Goal: Transaction & Acquisition: Purchase product/service

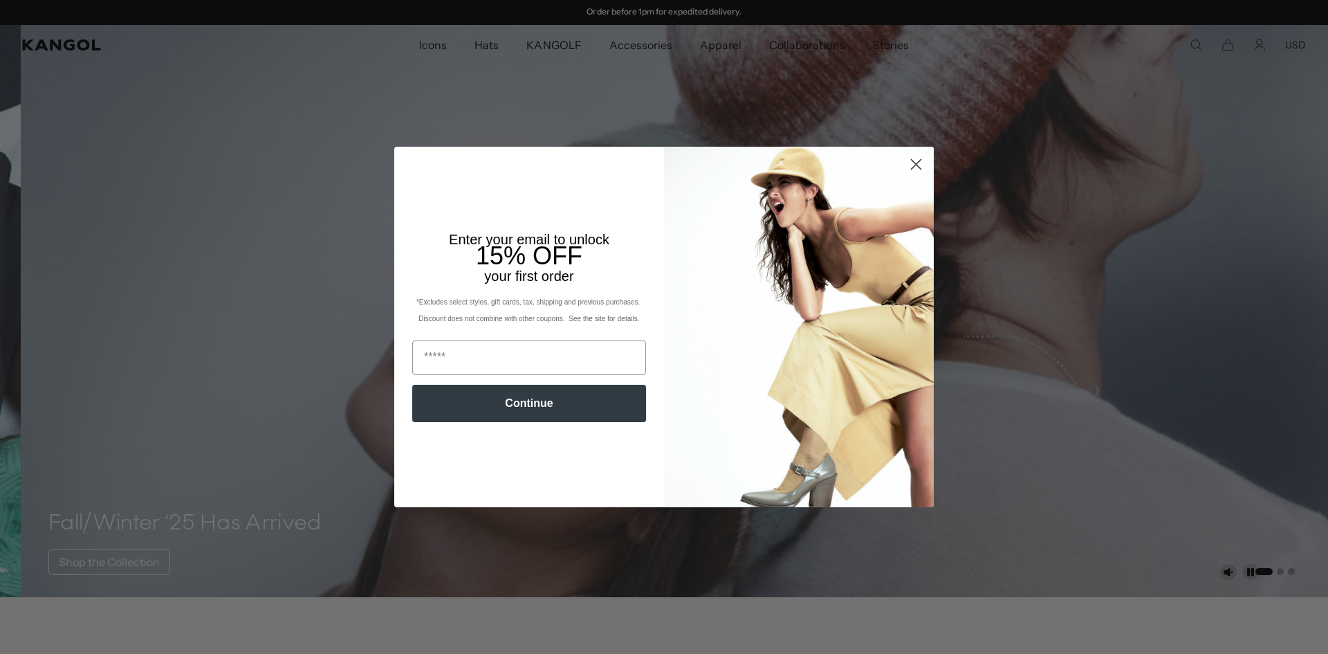
click at [908, 164] on circle "Close dialog" at bounding box center [916, 164] width 23 height 23
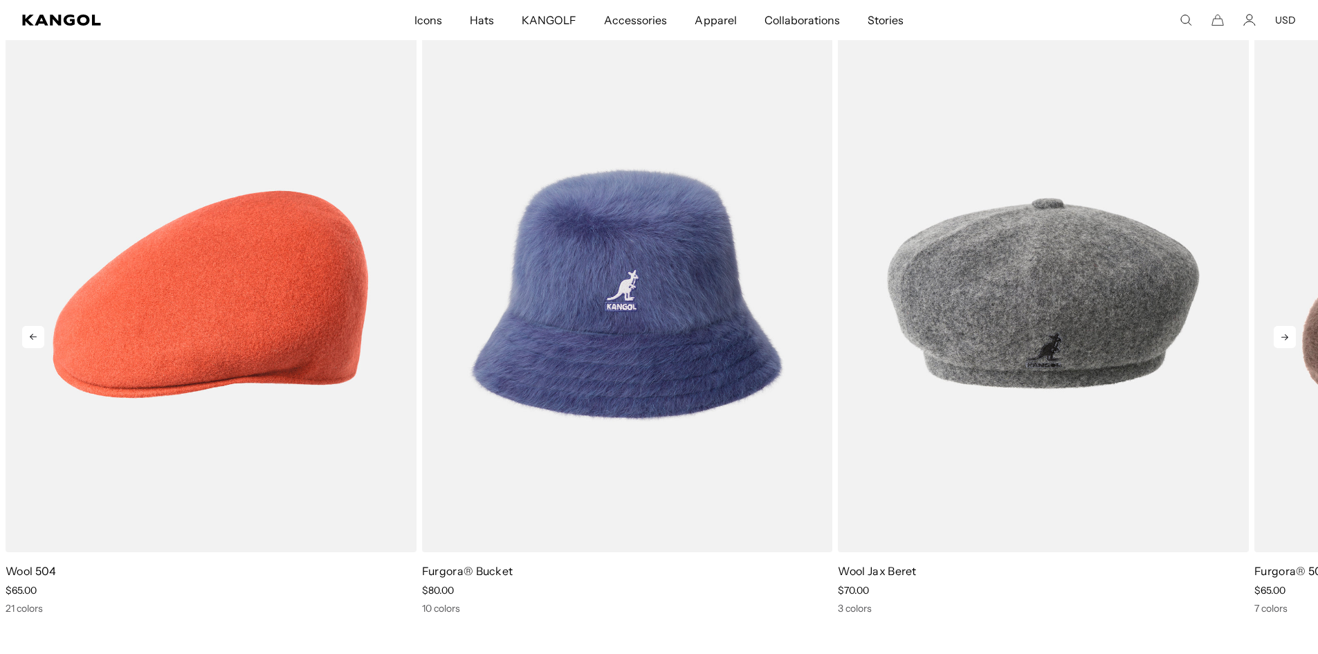
click at [1281, 334] on icon at bounding box center [1285, 337] width 22 height 22
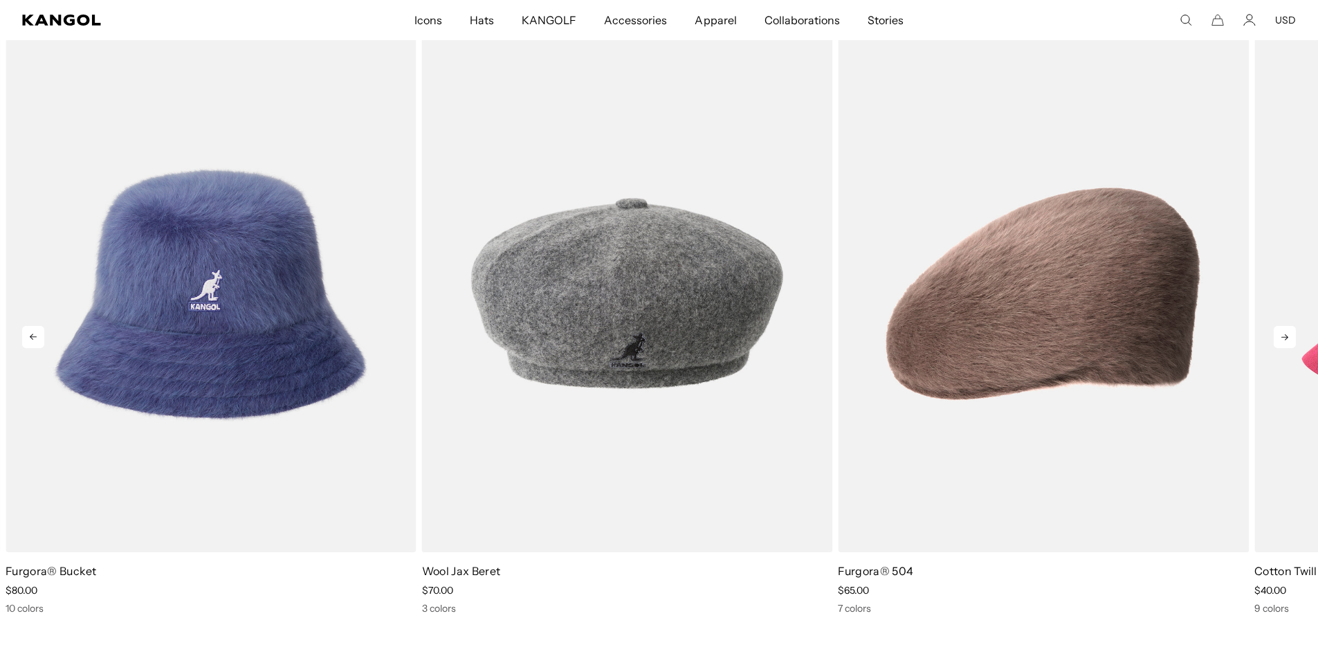
click at [1281, 334] on icon at bounding box center [1285, 337] width 22 height 22
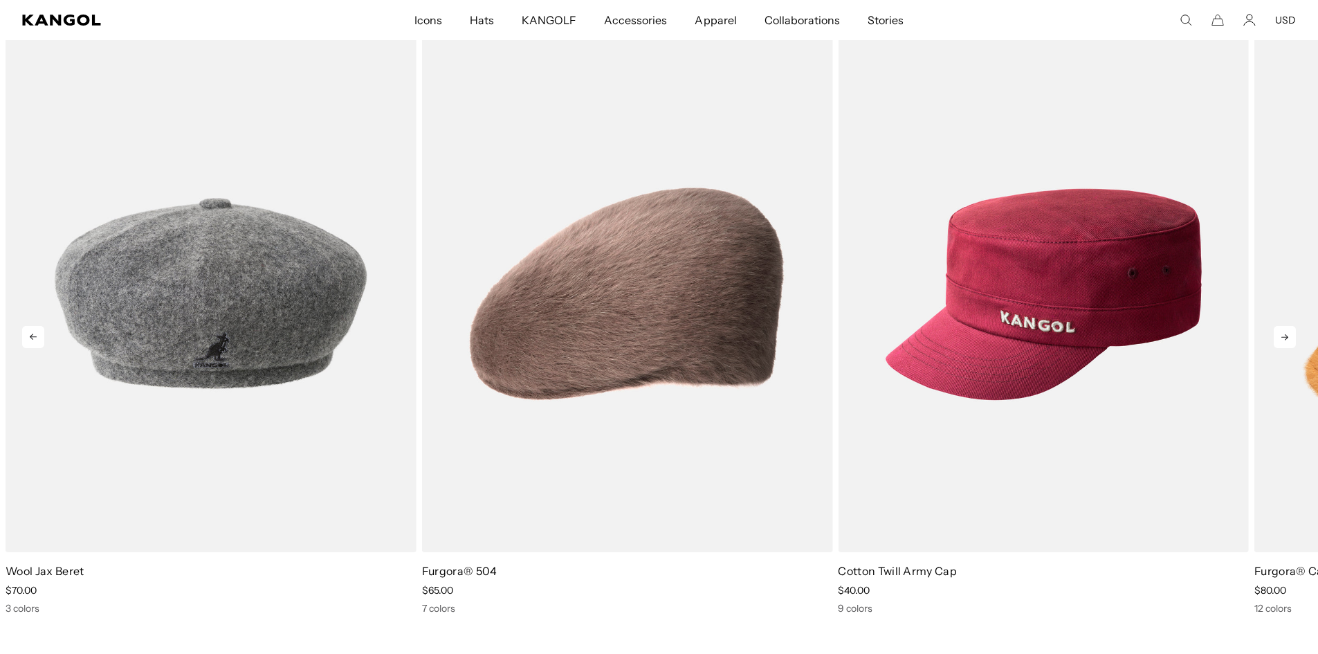
click at [1281, 334] on icon at bounding box center [1285, 337] width 22 height 22
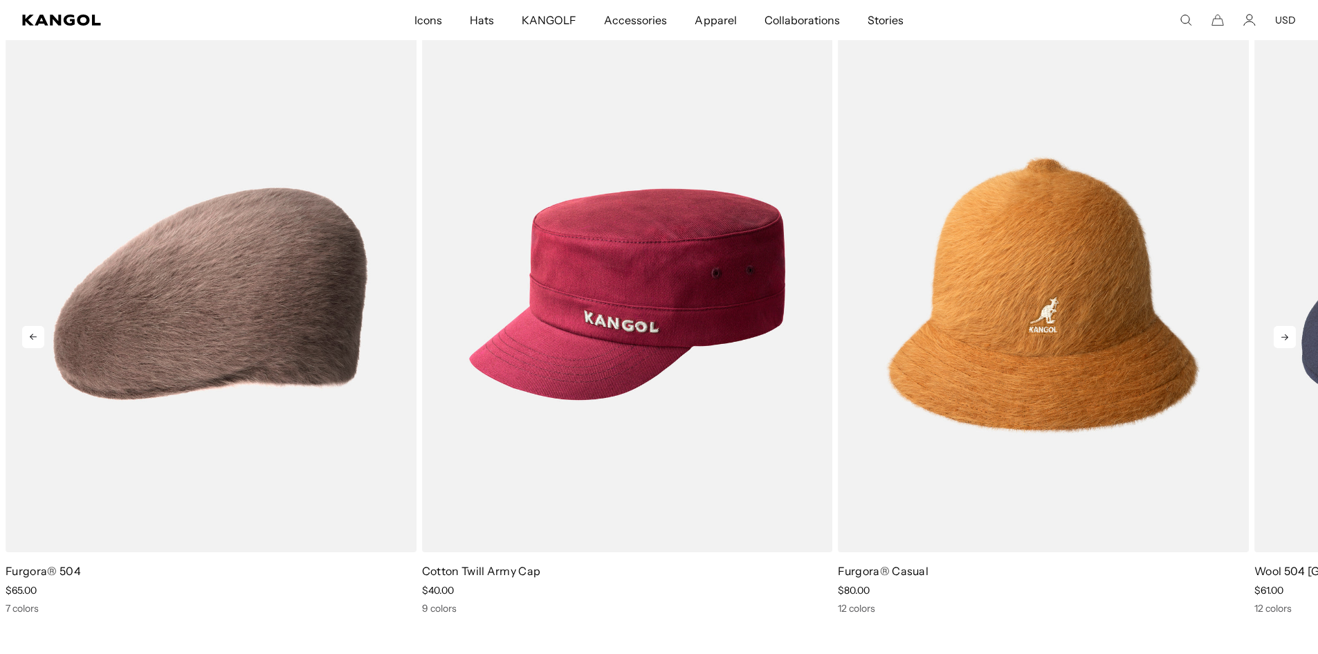
click at [1281, 334] on icon at bounding box center [1285, 337] width 22 height 22
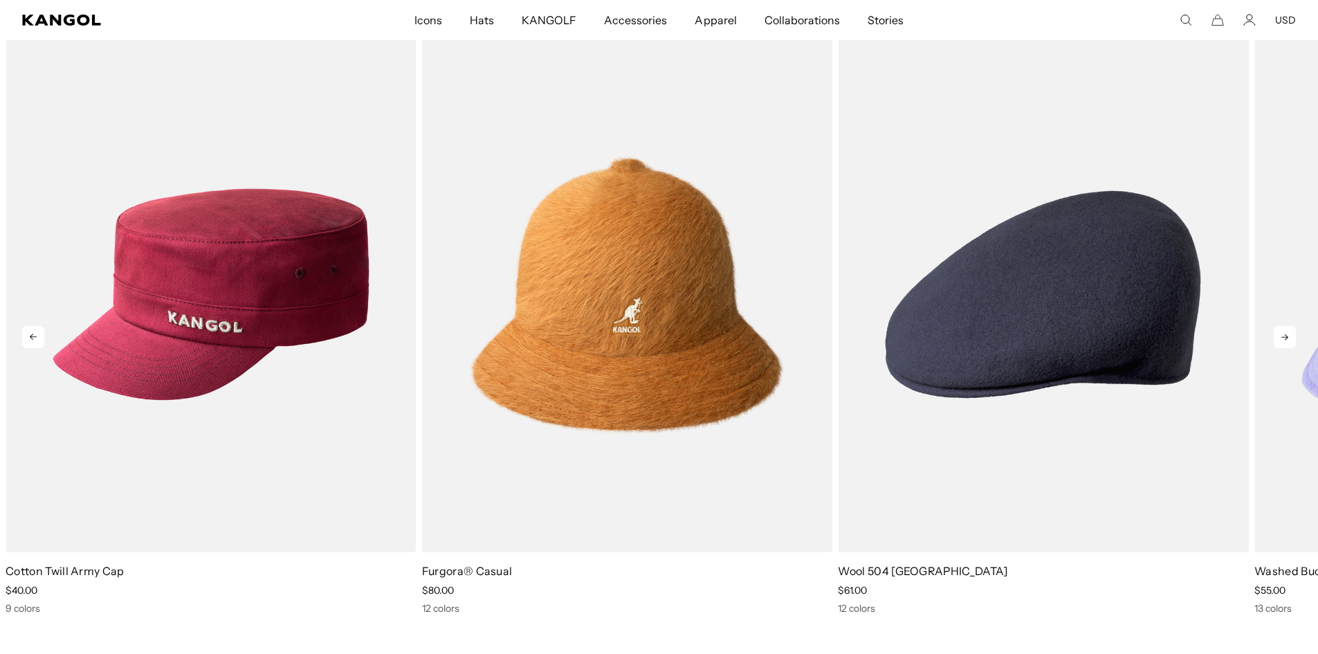
click at [1281, 334] on icon at bounding box center [1285, 337] width 22 height 22
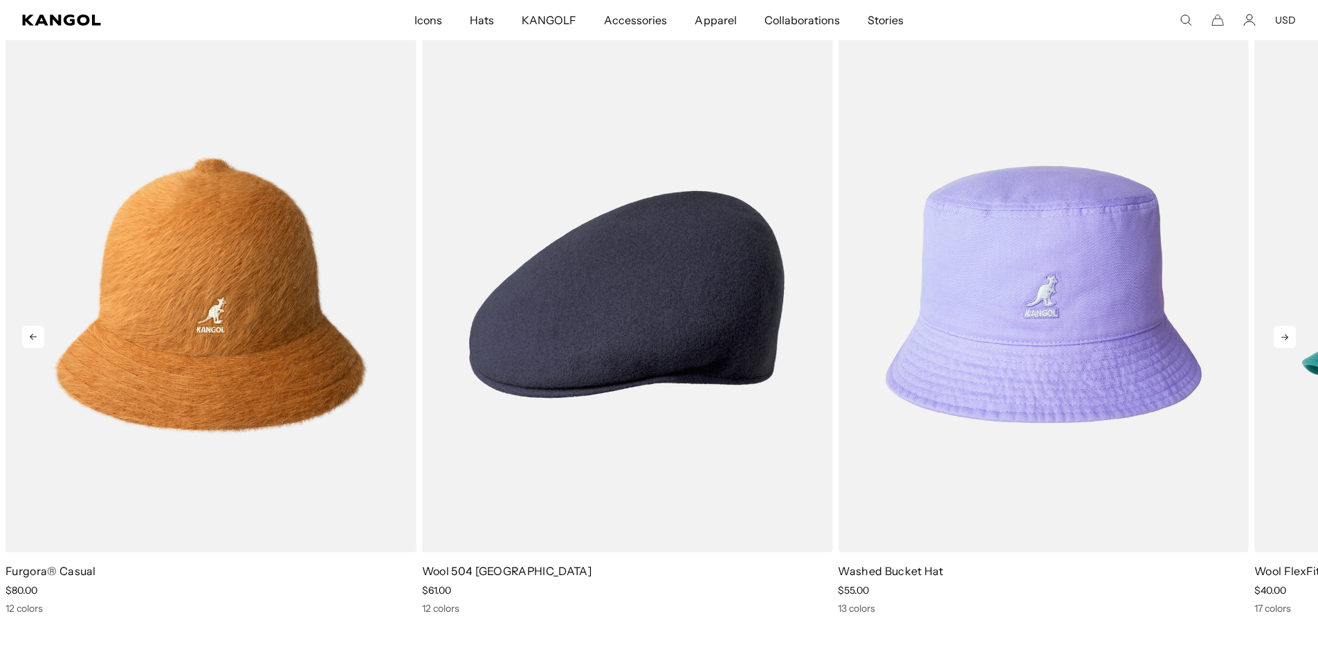
click at [1281, 334] on icon at bounding box center [1285, 337] width 22 height 22
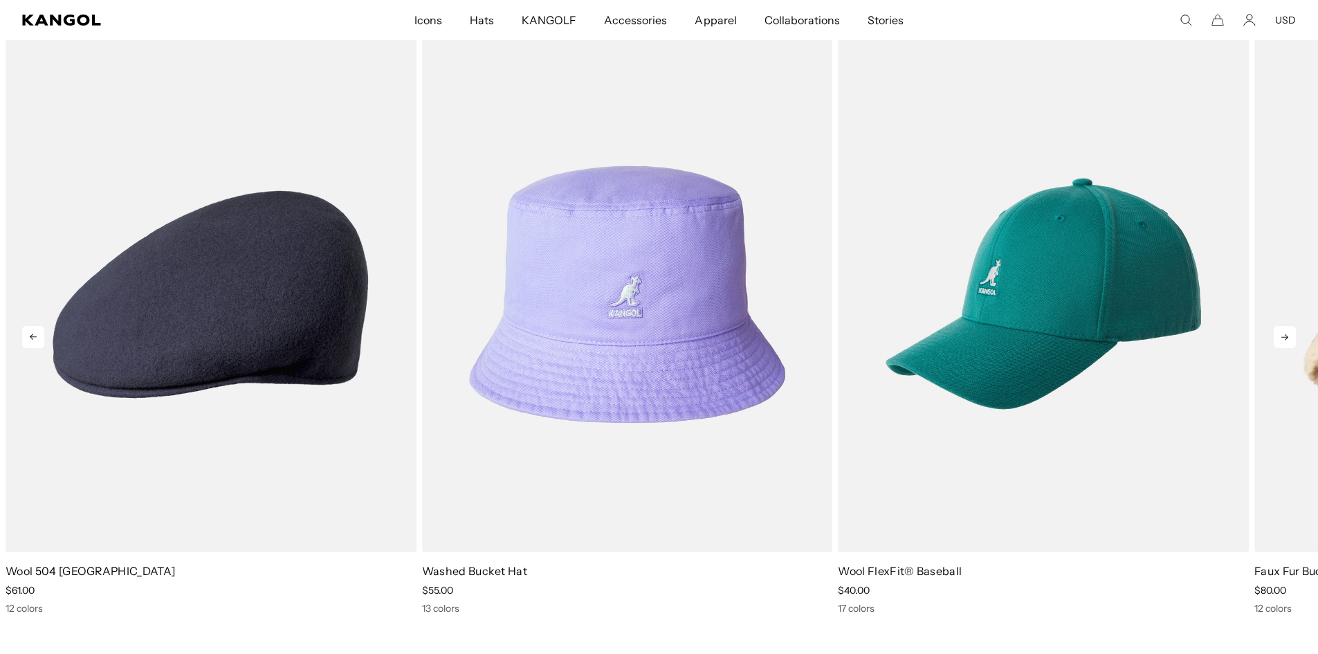
scroll to position [0, 0]
click at [1281, 334] on icon at bounding box center [1285, 337] width 22 height 22
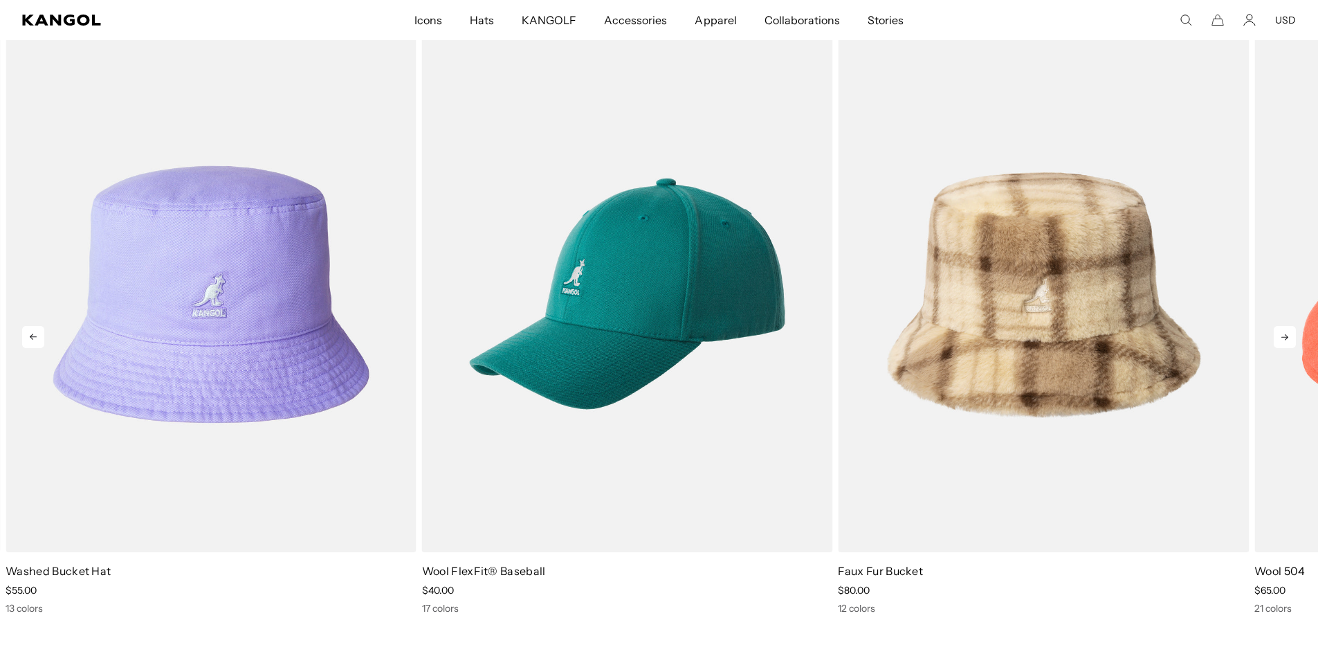
click at [1281, 334] on icon at bounding box center [1285, 337] width 22 height 22
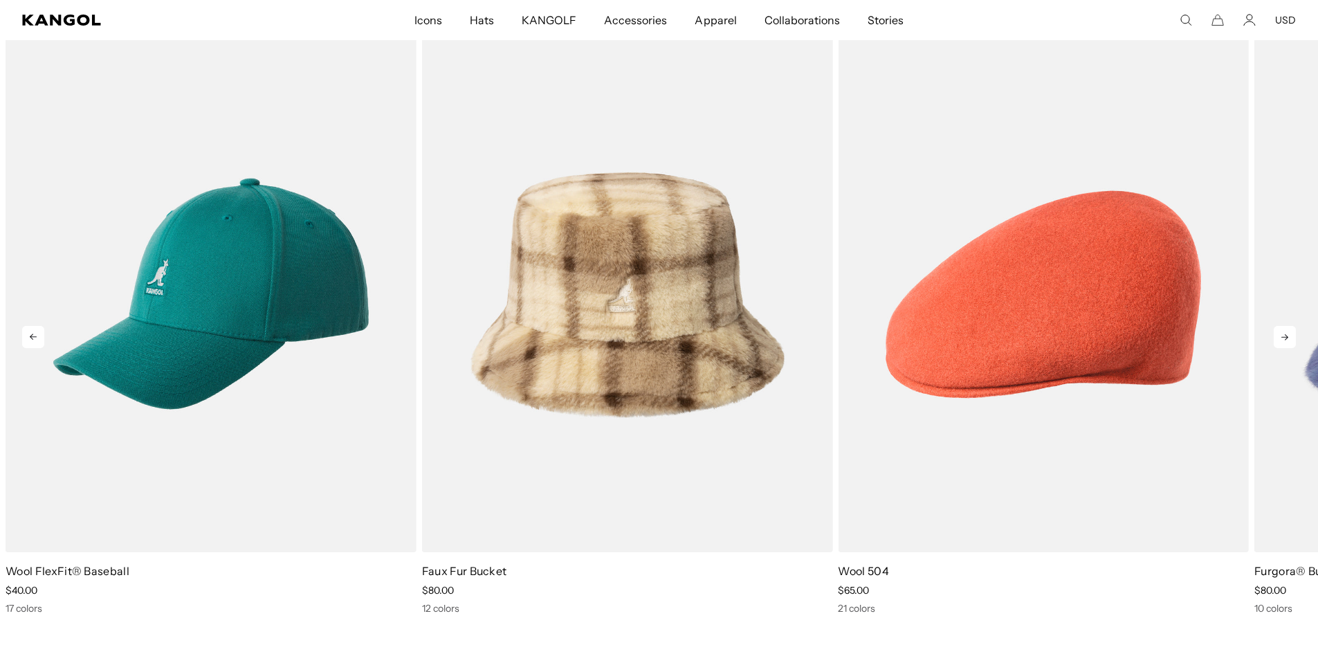
click at [1281, 334] on icon at bounding box center [1285, 337] width 22 height 22
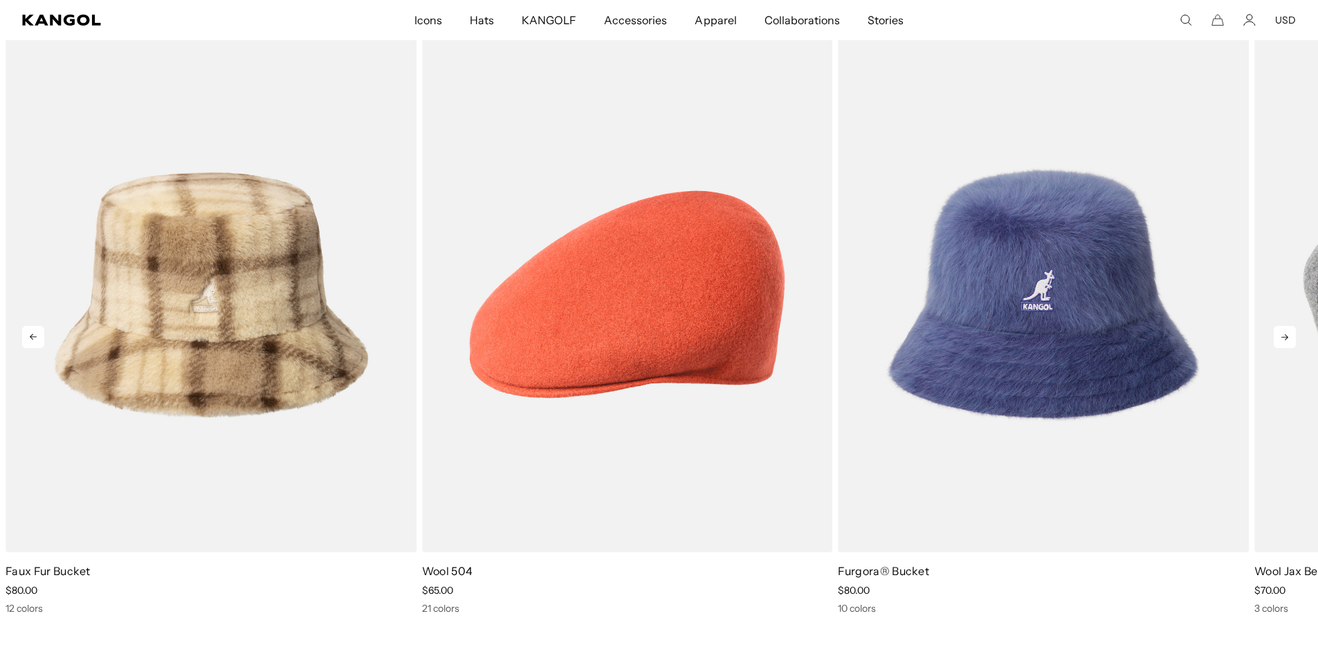
scroll to position [0, 285]
click at [1281, 334] on icon at bounding box center [1285, 337] width 22 height 22
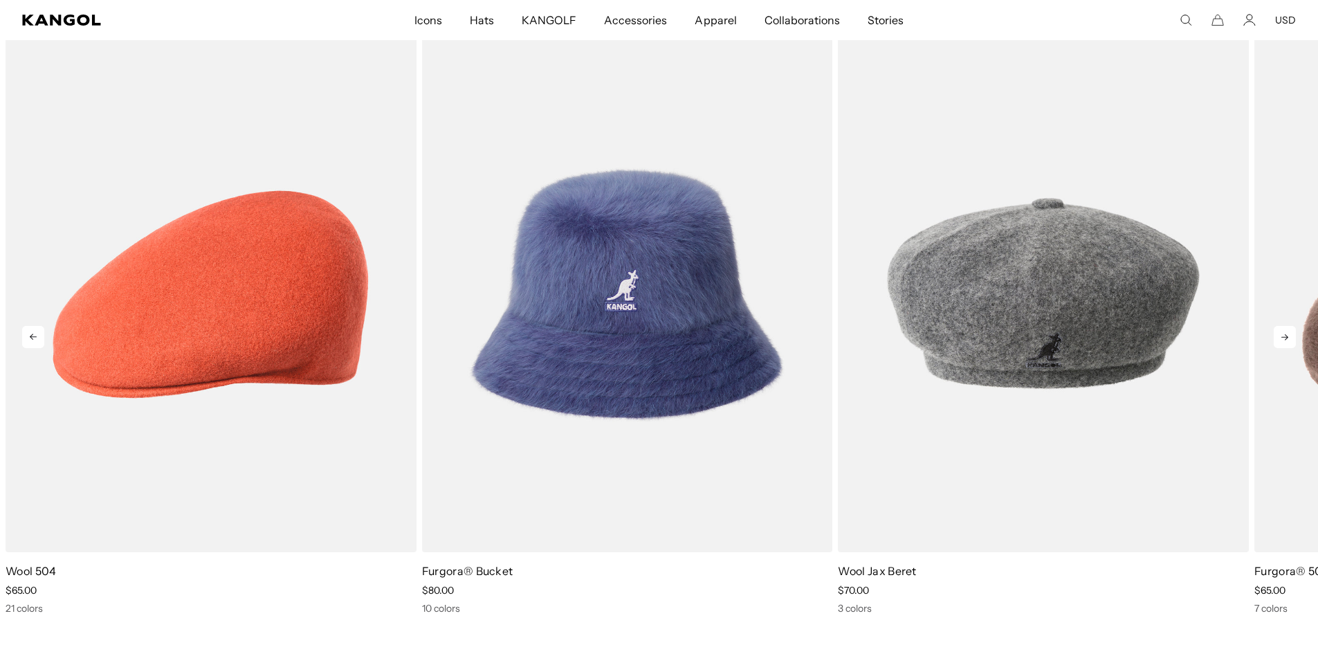
click at [1281, 334] on icon at bounding box center [1285, 337] width 22 height 22
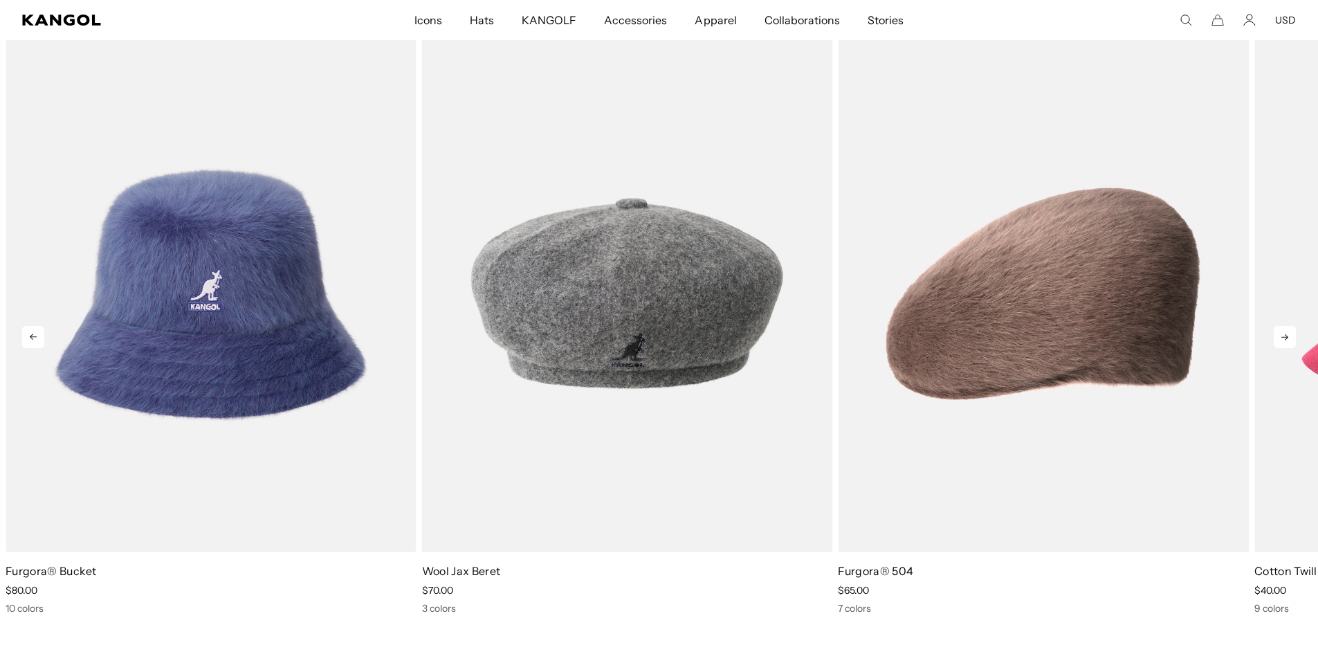
click at [1281, 334] on icon at bounding box center [1285, 337] width 22 height 22
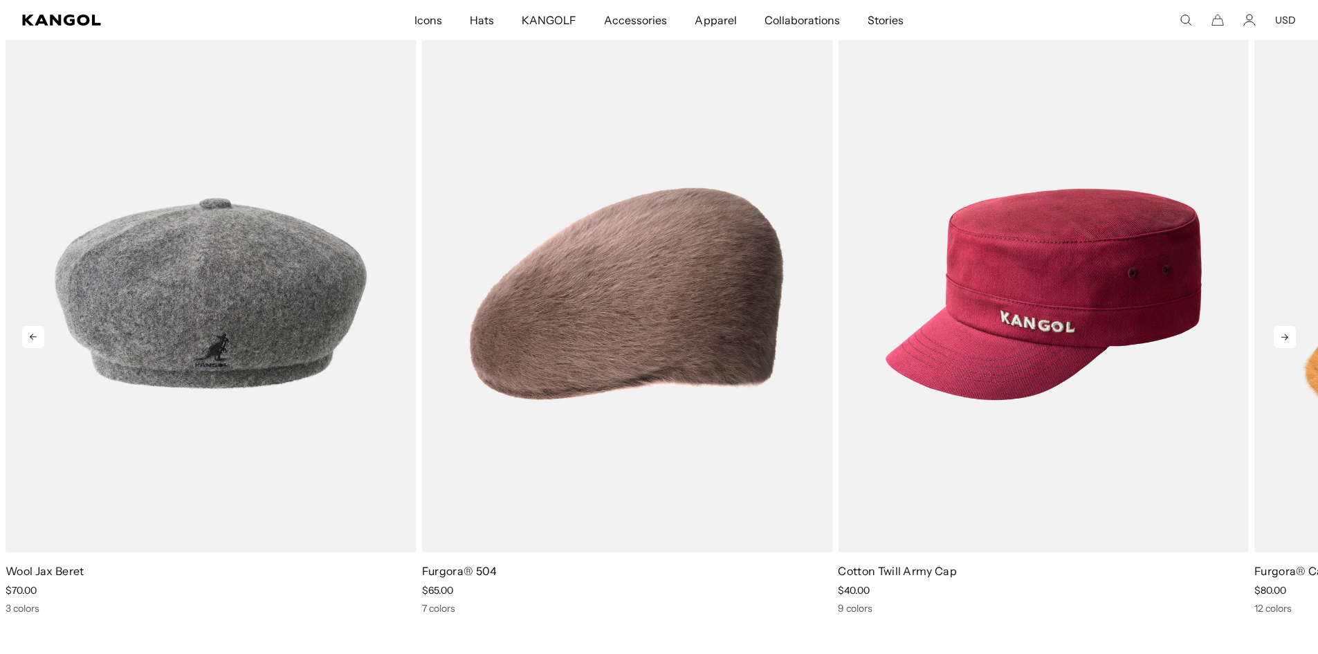
scroll to position [0, 0]
click at [1281, 334] on icon at bounding box center [1285, 337] width 22 height 22
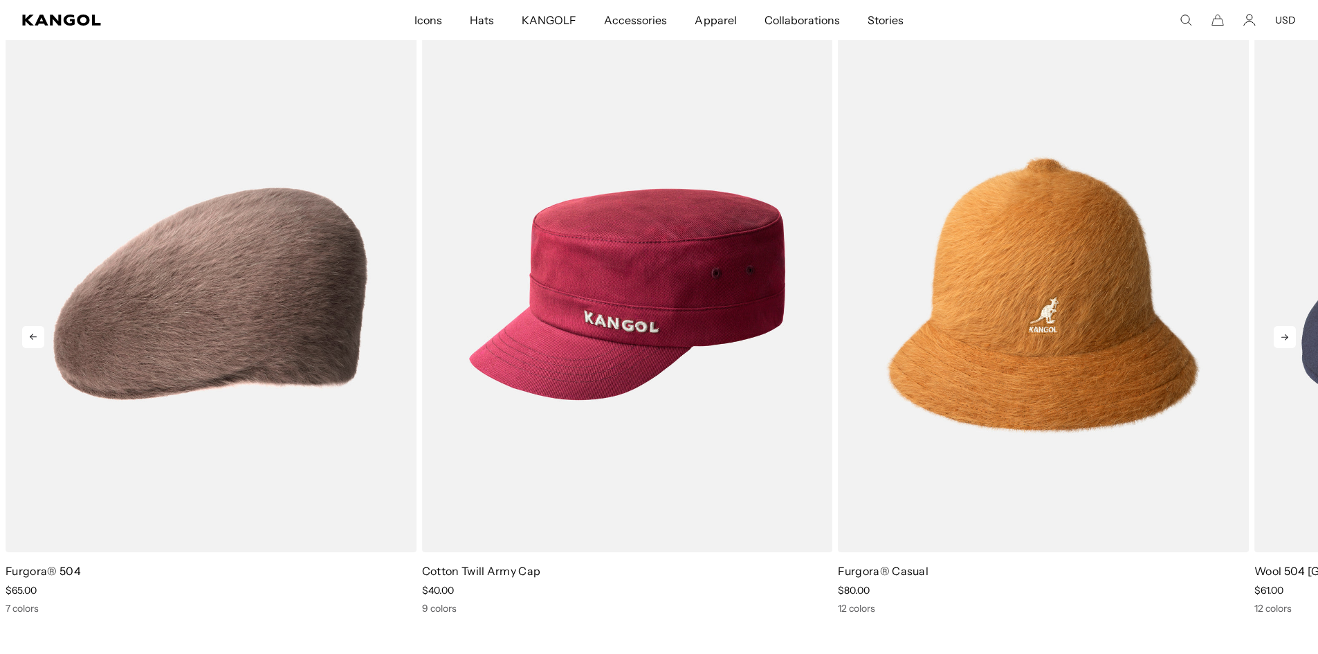
click at [1281, 334] on icon at bounding box center [1285, 337] width 22 height 22
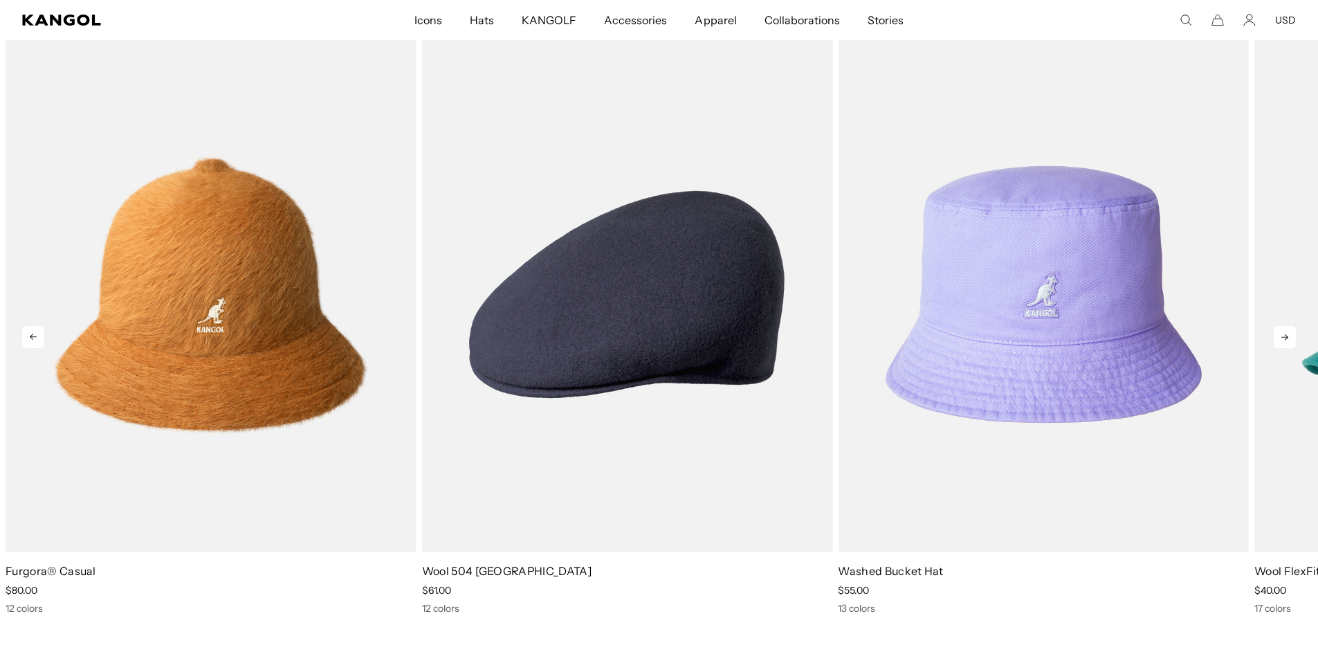
click at [1281, 334] on icon at bounding box center [1285, 337] width 22 height 22
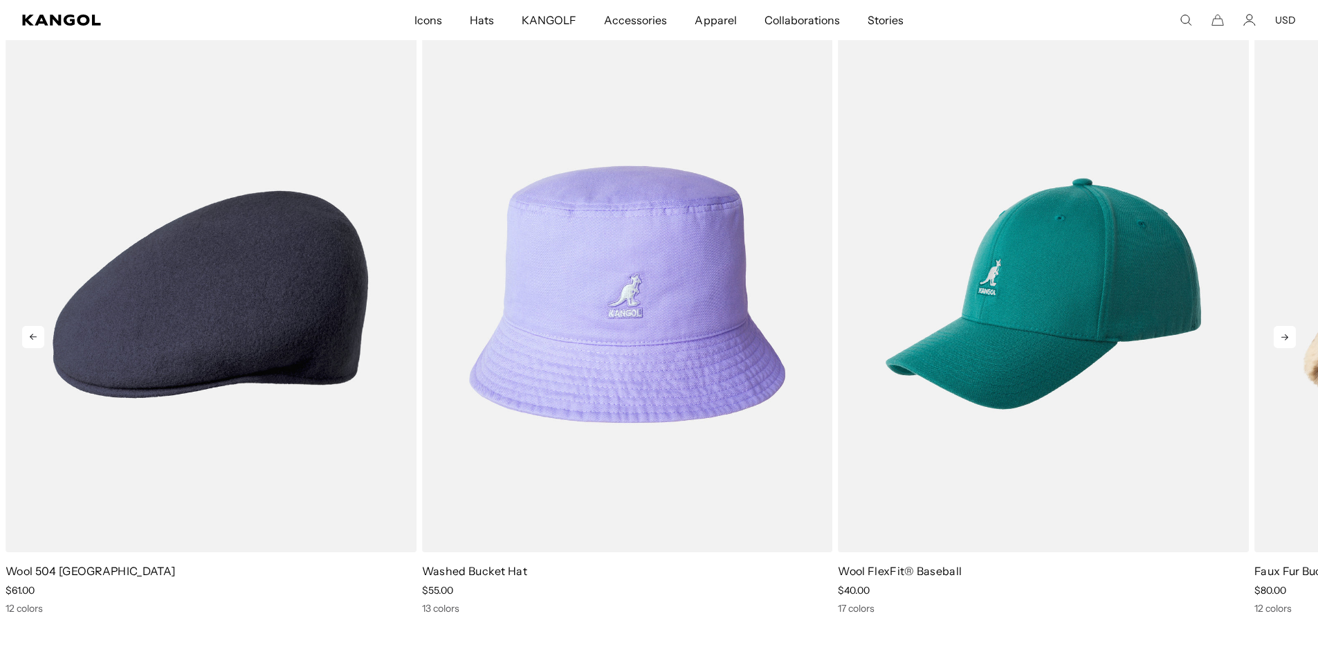
click at [1281, 334] on icon at bounding box center [1285, 337] width 22 height 22
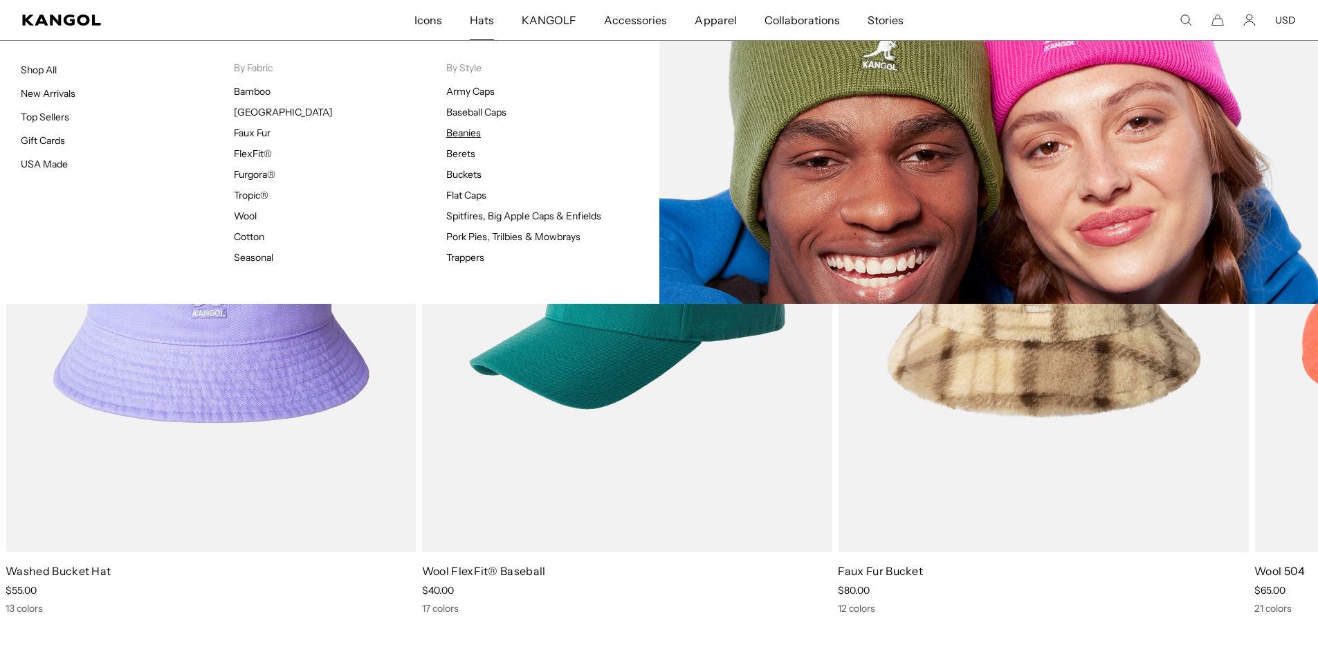
click at [470, 128] on link "Beanies" at bounding box center [463, 133] width 35 height 12
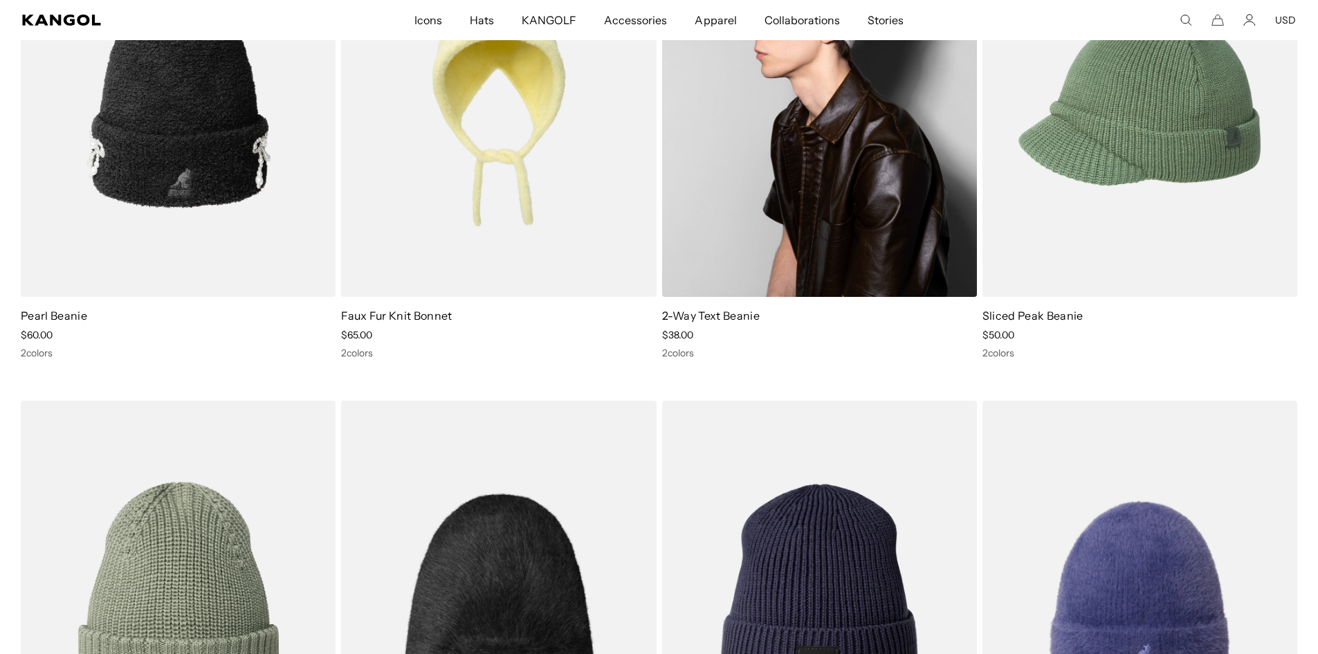
scroll to position [830, 0]
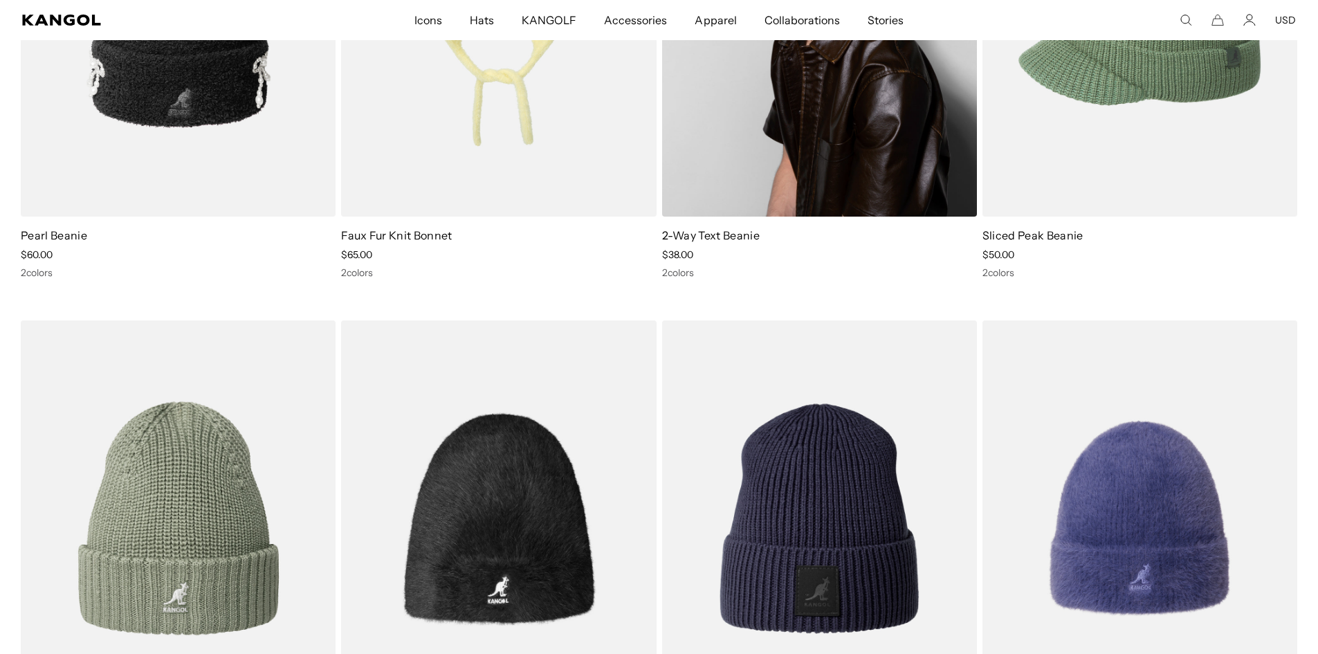
click at [830, 170] on img at bounding box center [819, 19] width 315 height 396
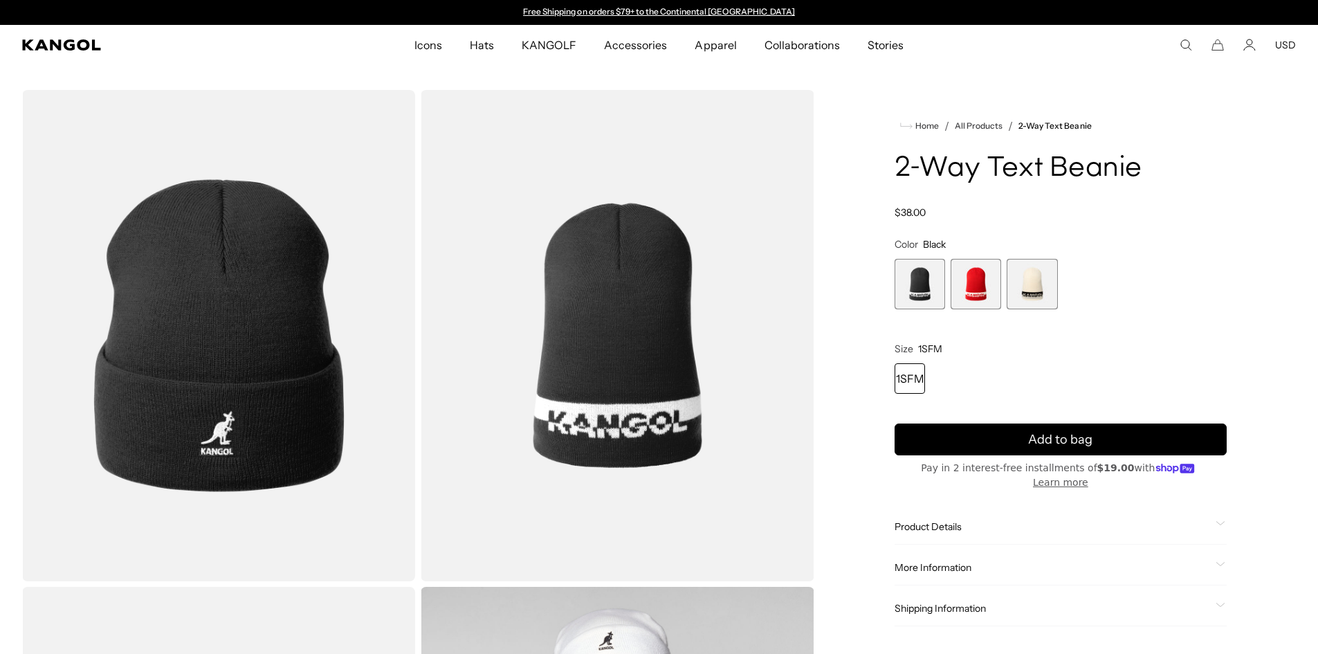
click at [980, 283] on span "2 of 3" at bounding box center [976, 284] width 51 height 51
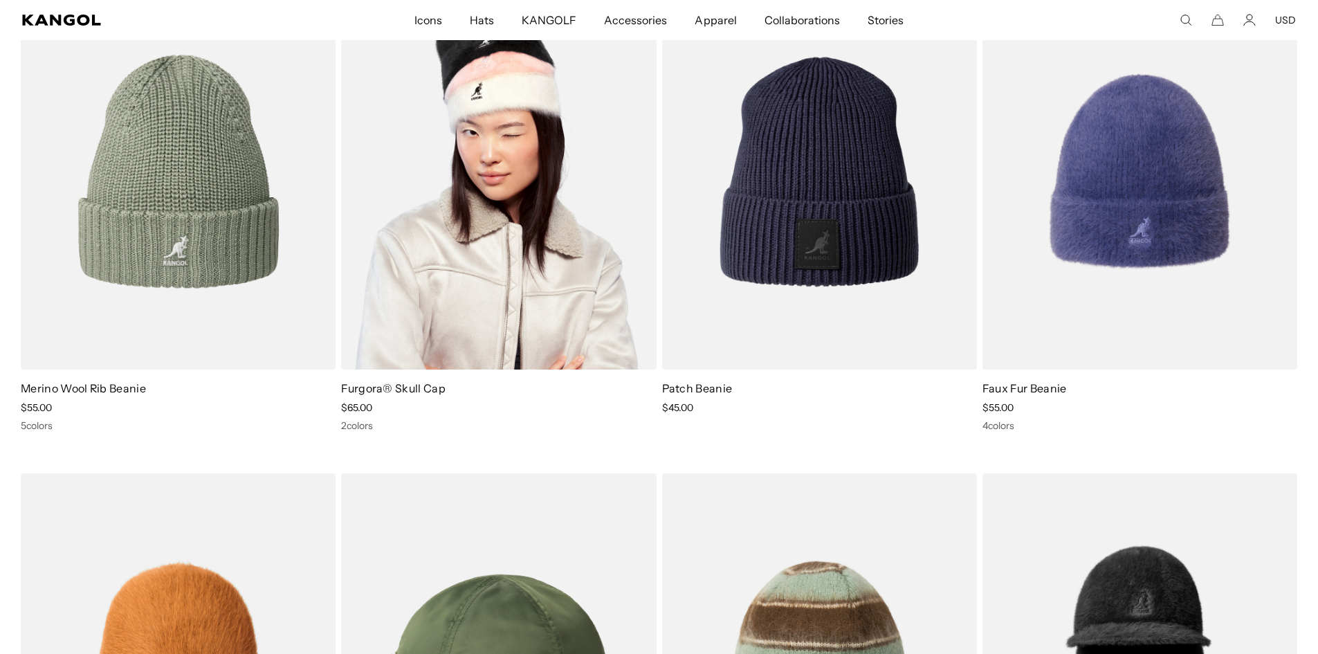
scroll to position [1196, 0]
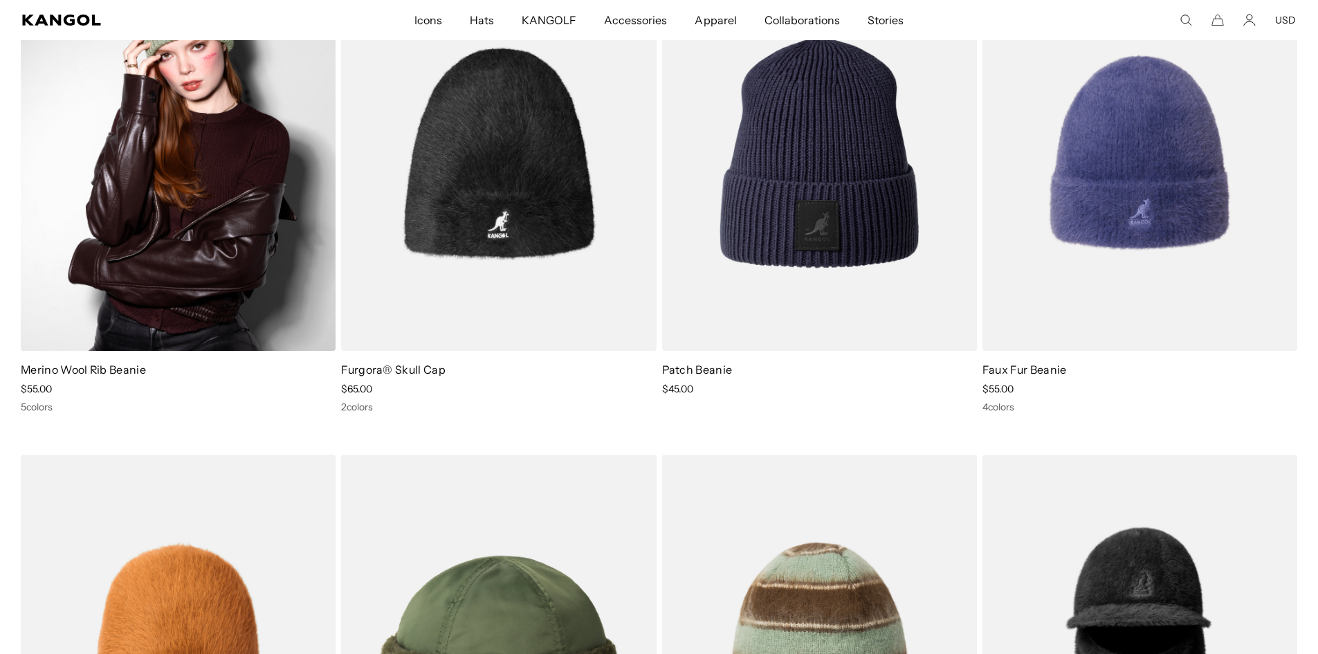
click at [296, 262] on img at bounding box center [178, 153] width 315 height 396
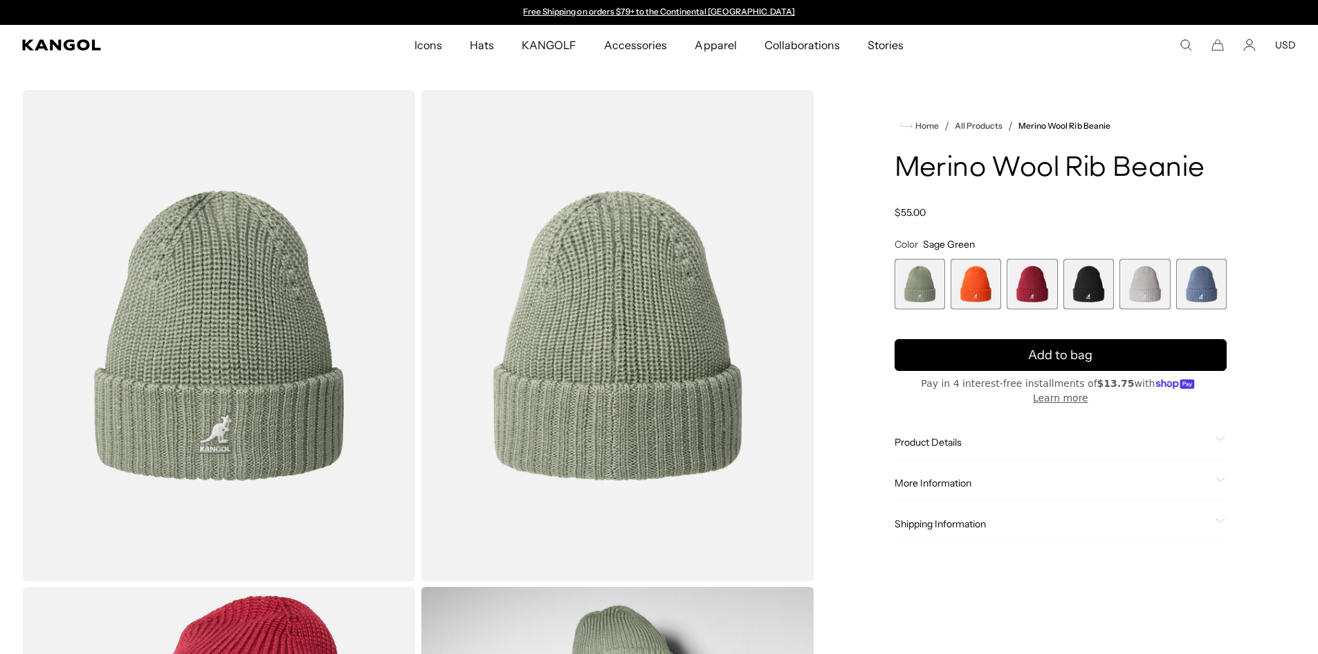
click at [1018, 277] on span "3 of 6" at bounding box center [1032, 284] width 51 height 51
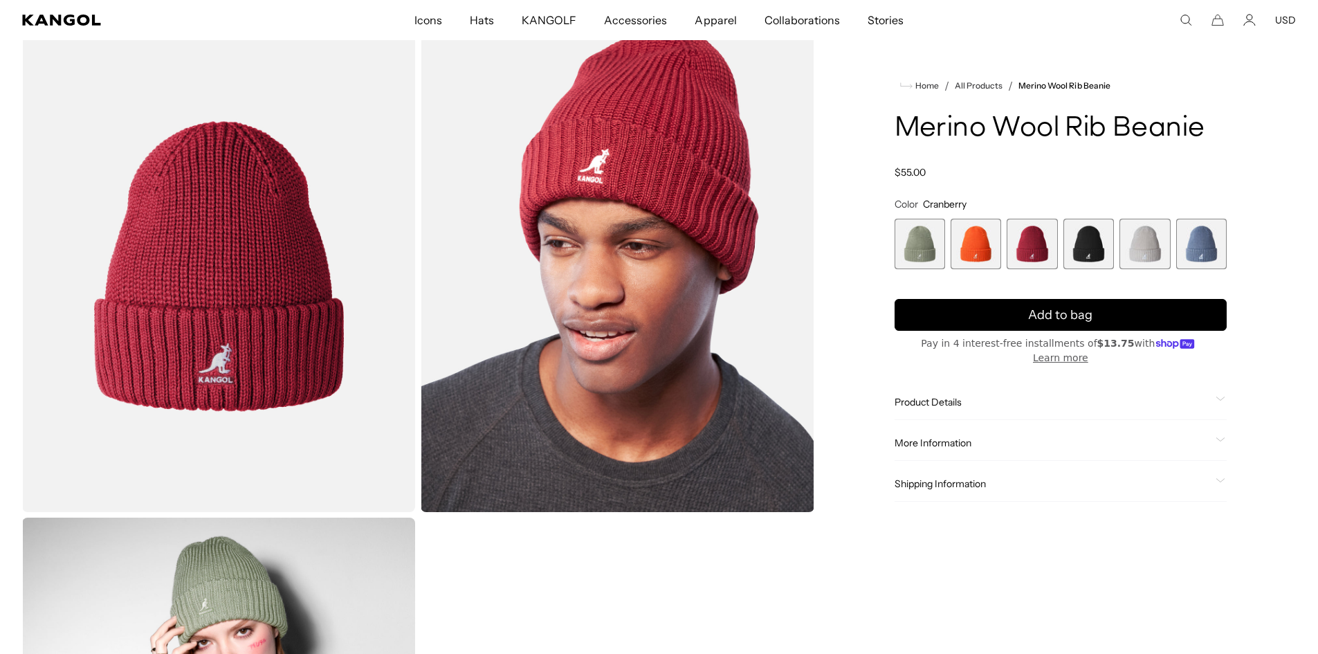
click at [918, 396] on span "Product Details" at bounding box center [1052, 402] width 315 height 12
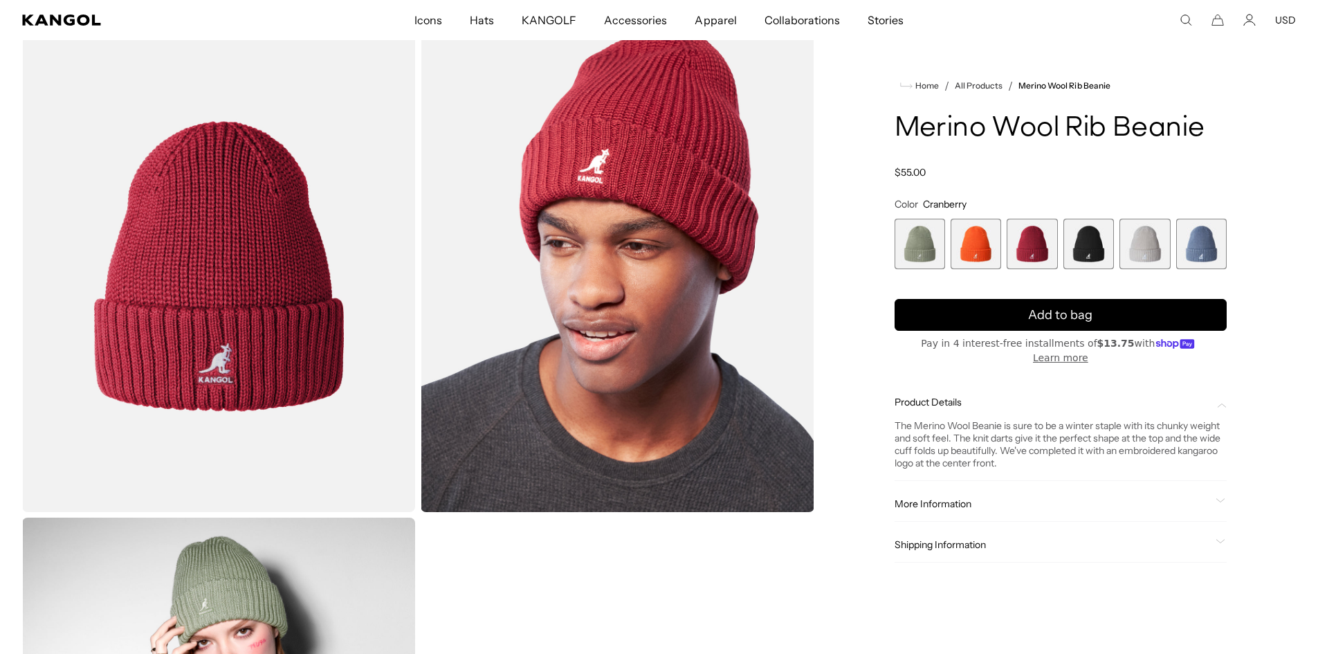
scroll to position [0, 285]
drag, startPoint x: 1030, startPoint y: 244, endPoint x: 868, endPoint y: 372, distance: 206.4
click at [868, 372] on div "Home / All Products / Merino Wool Rib Beanie Merino Wool Rib Beanie Regular pri…" at bounding box center [1060, 515] width 470 height 989
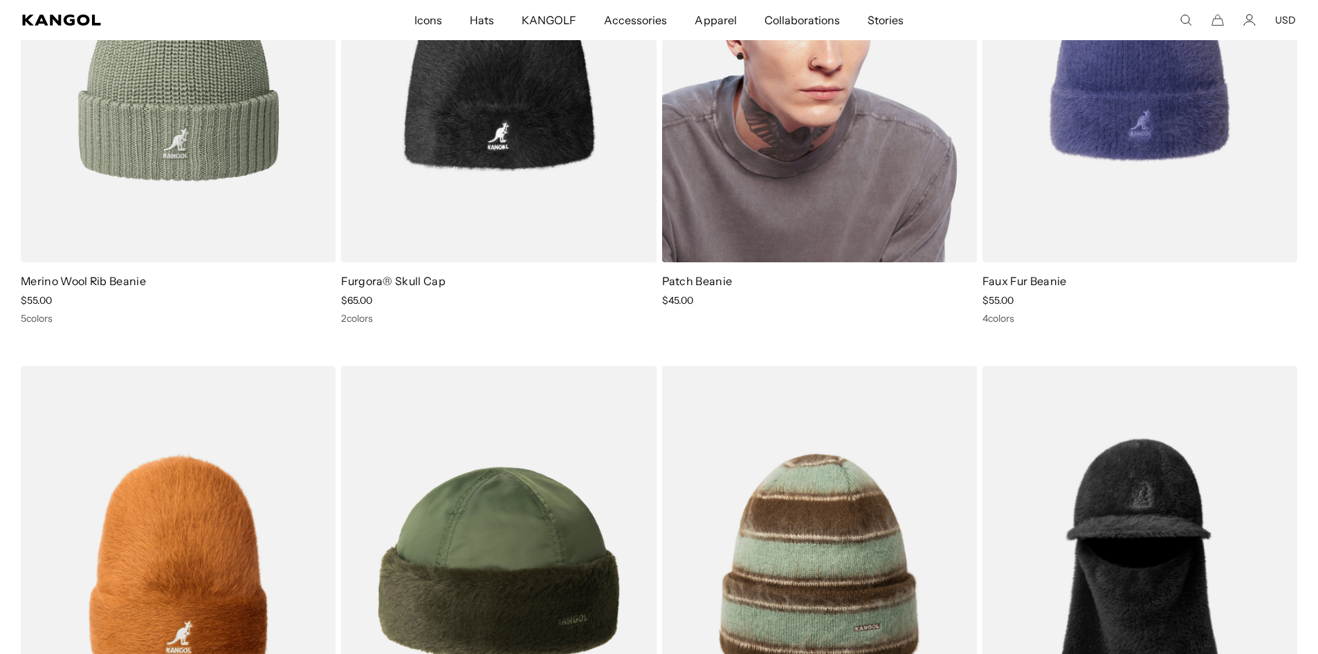
click at [827, 221] on img at bounding box center [819, 64] width 315 height 396
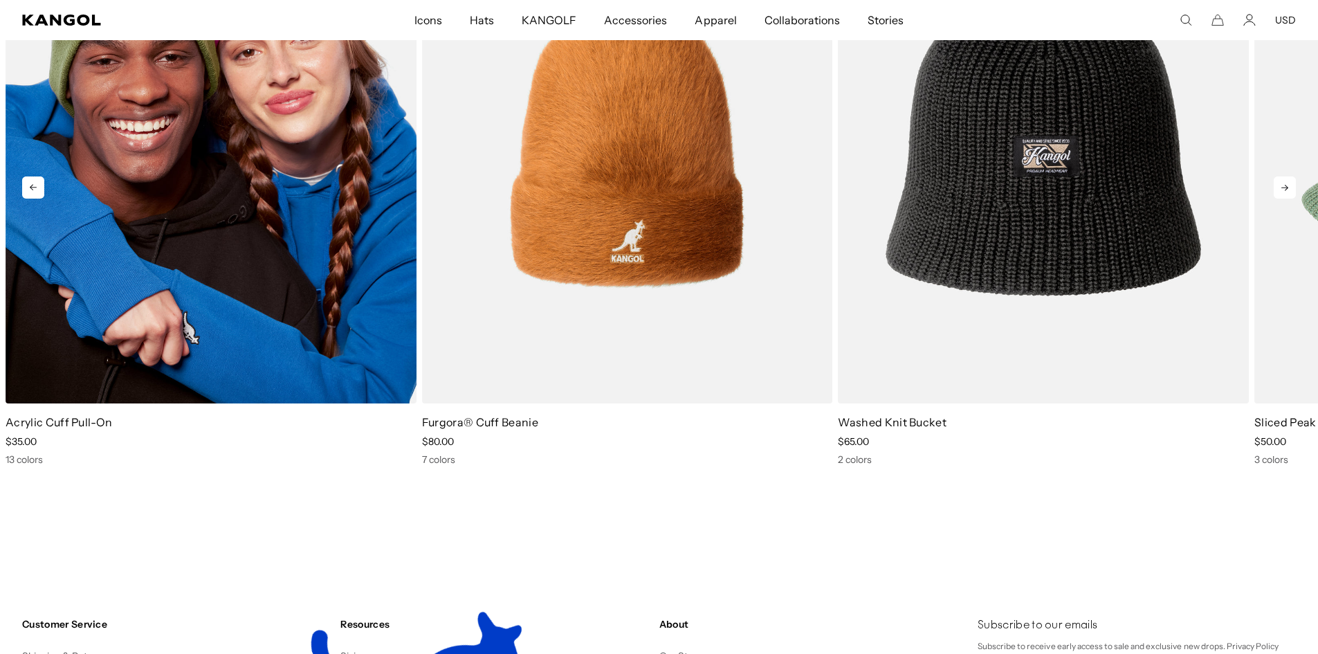
click at [295, 293] on img "1 of 10" at bounding box center [211, 145] width 411 height 515
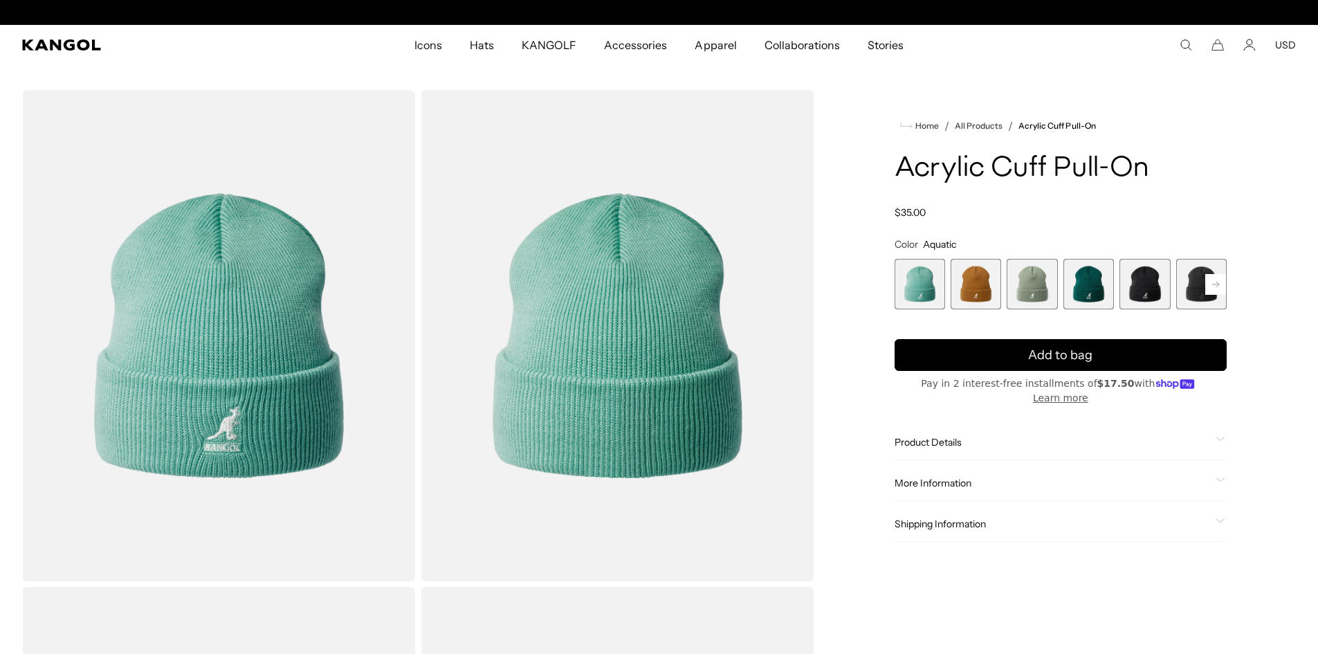
click at [1215, 286] on rect at bounding box center [1215, 284] width 21 height 21
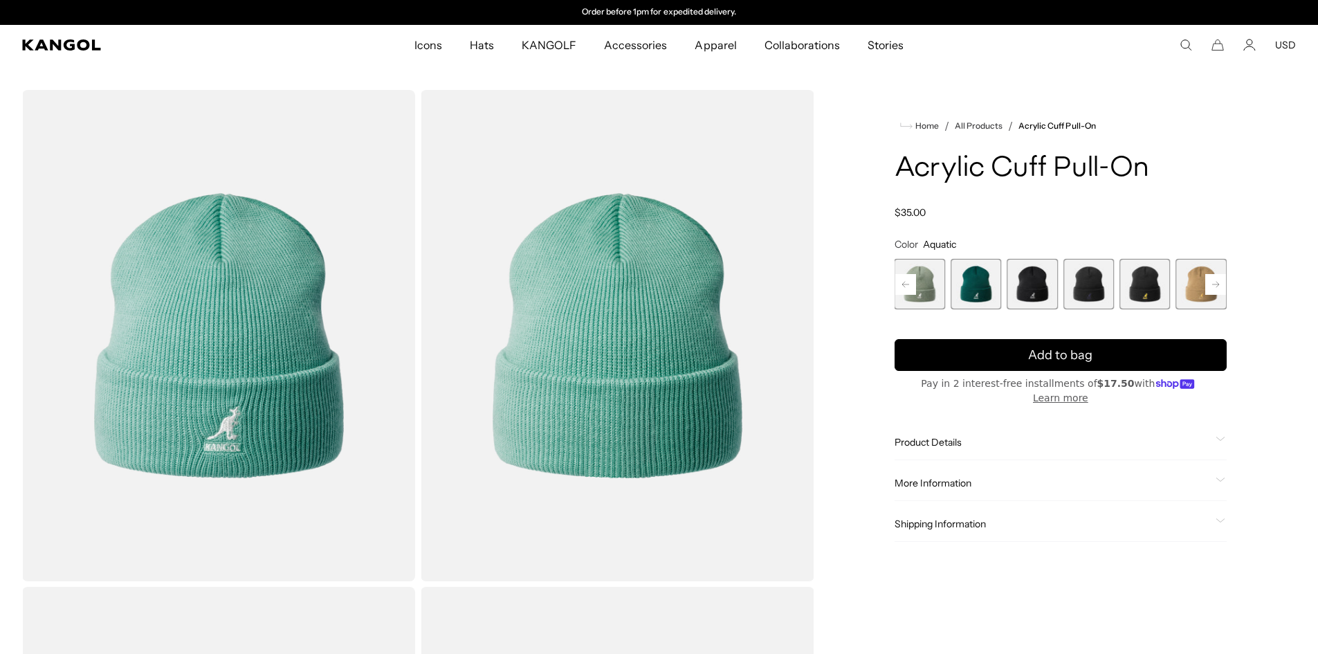
click at [1215, 286] on rect at bounding box center [1215, 284] width 21 height 21
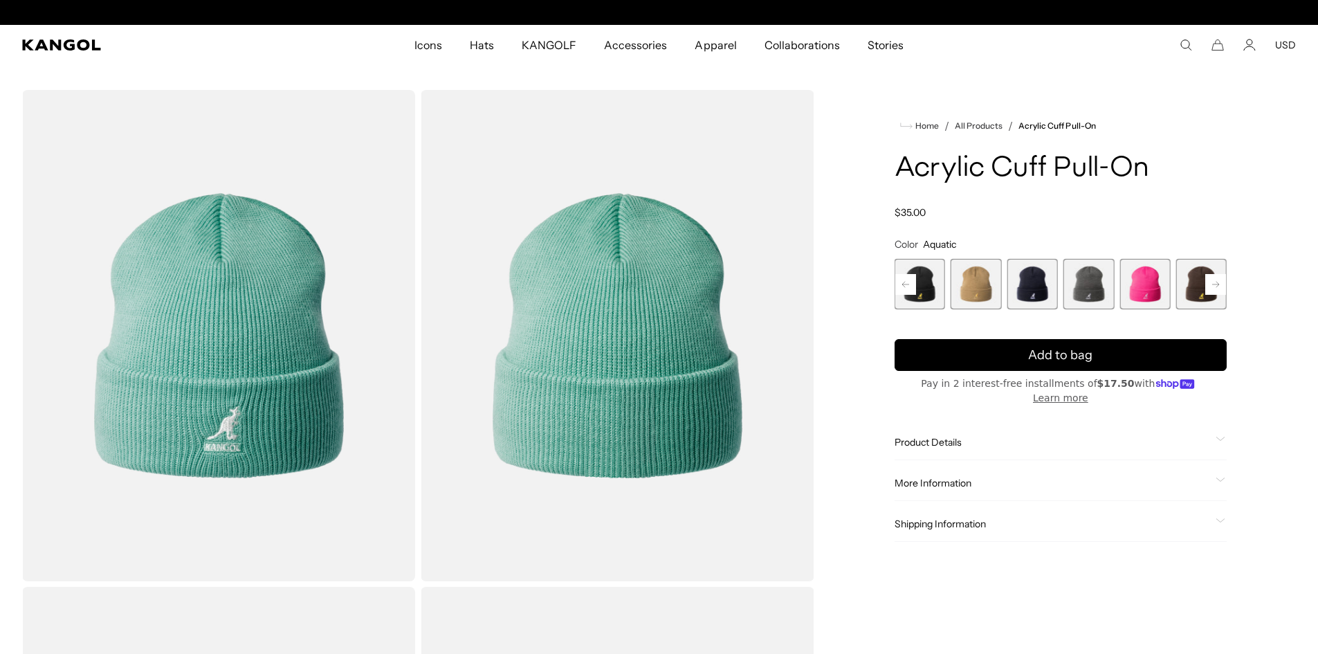
click at [1215, 286] on rect at bounding box center [1215, 284] width 21 height 21
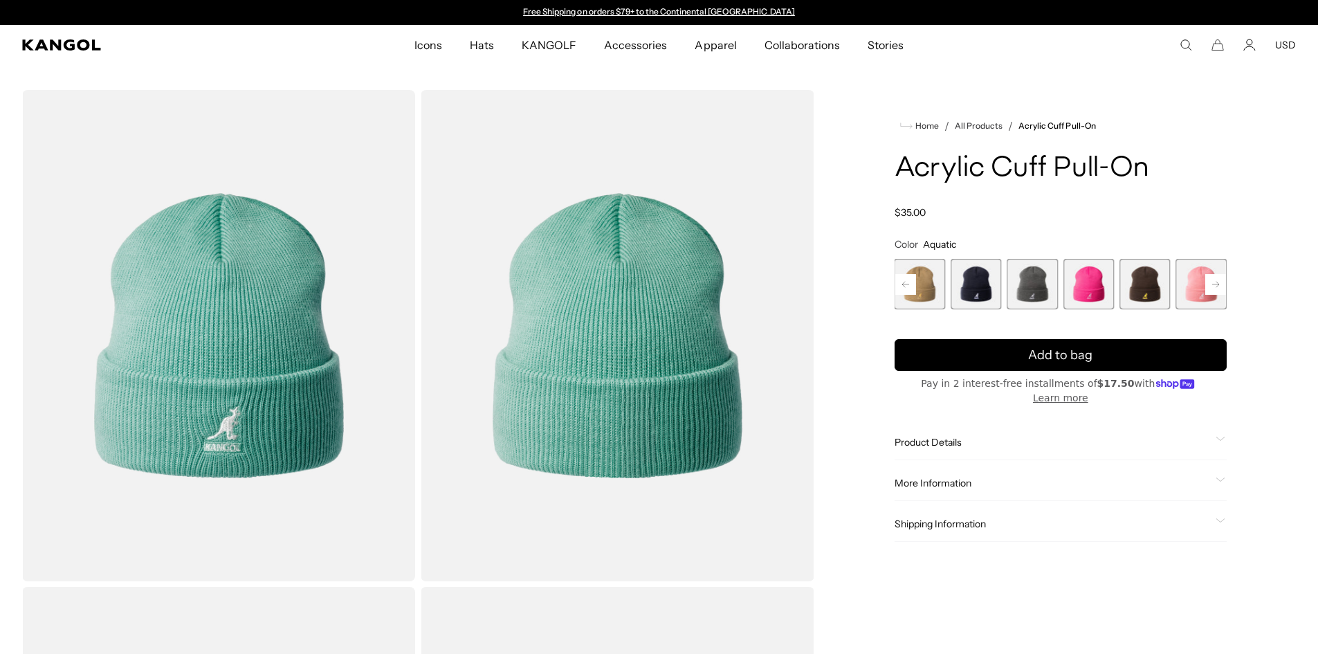
click at [1215, 286] on div "Previous Next Aquatic Variant sold out or unavailable Rustic Caramel Variant so…" at bounding box center [1061, 284] width 332 height 51
click at [937, 286] on span "8 of 13" at bounding box center [920, 284] width 51 height 51
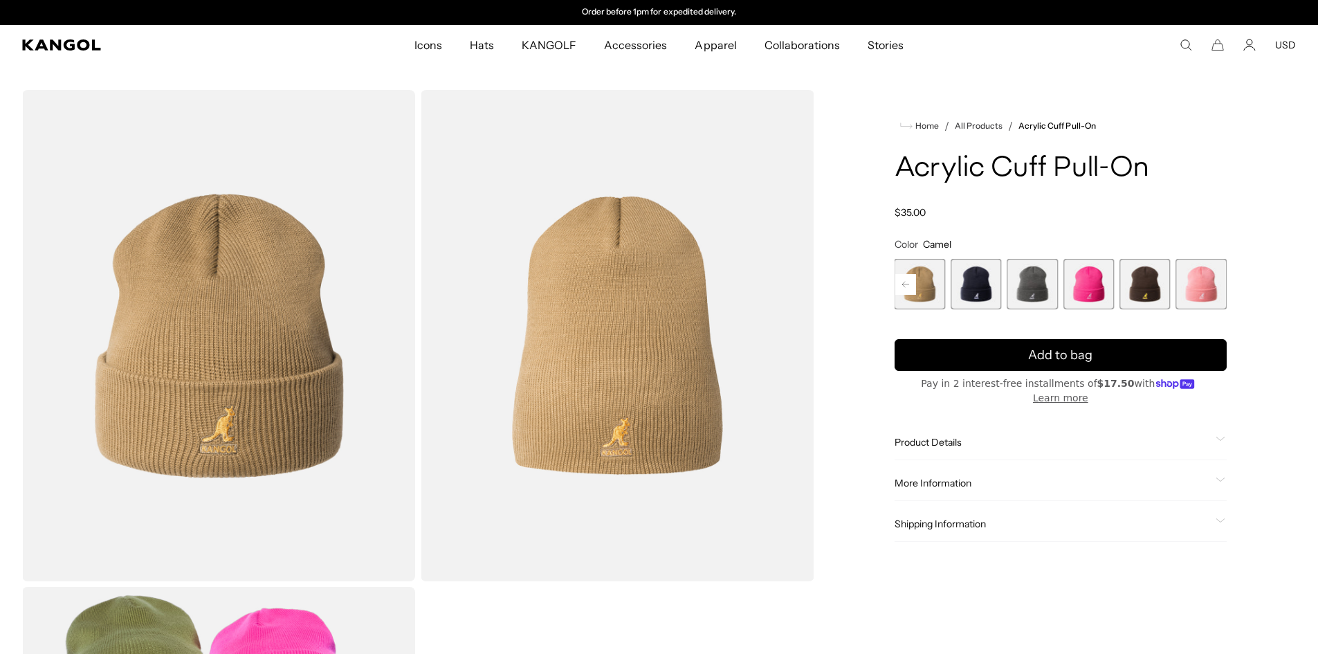
click at [911, 275] on rect at bounding box center [905, 284] width 21 height 21
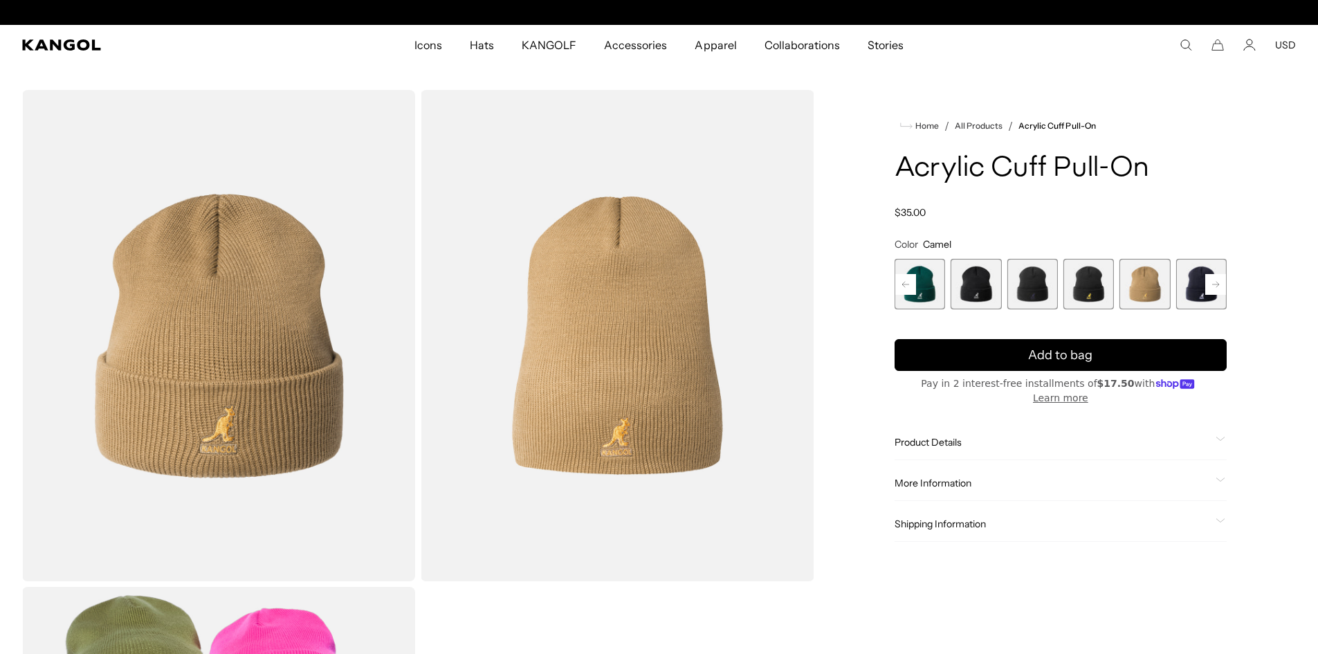
click at [911, 275] on rect at bounding box center [905, 284] width 21 height 21
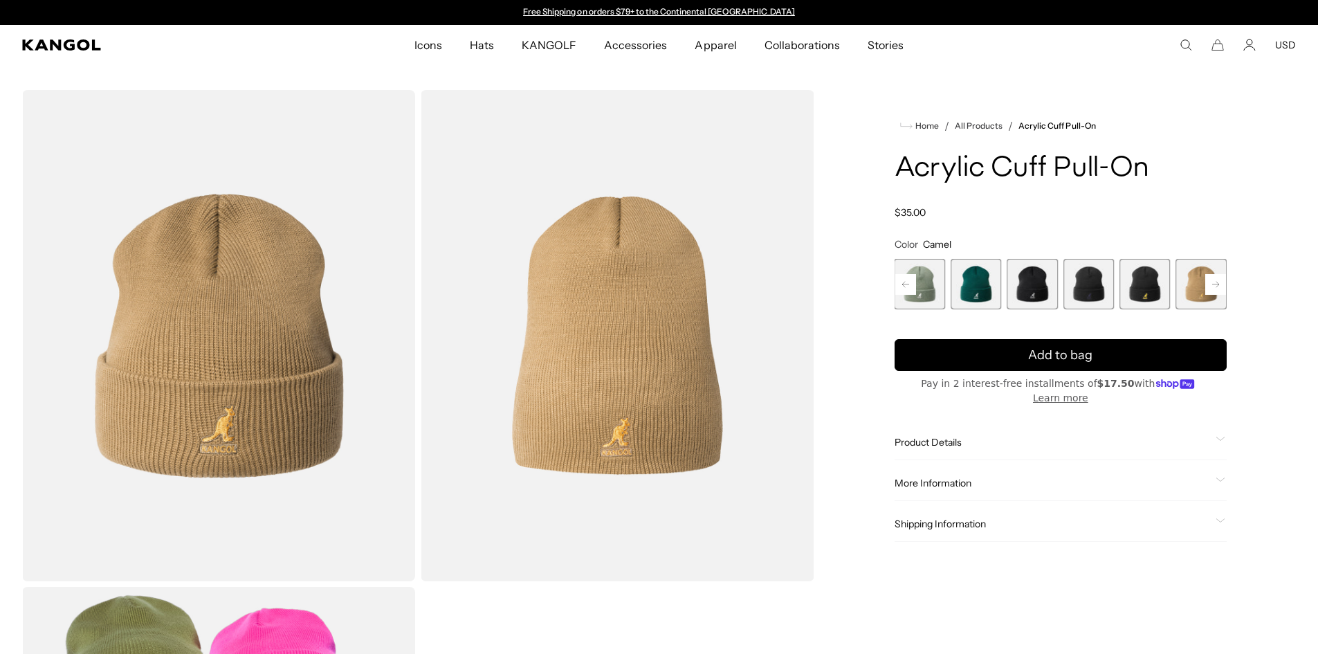
click at [911, 275] on rect at bounding box center [905, 284] width 21 height 21
click at [978, 277] on span "2 of 13" at bounding box center [976, 284] width 51 height 51
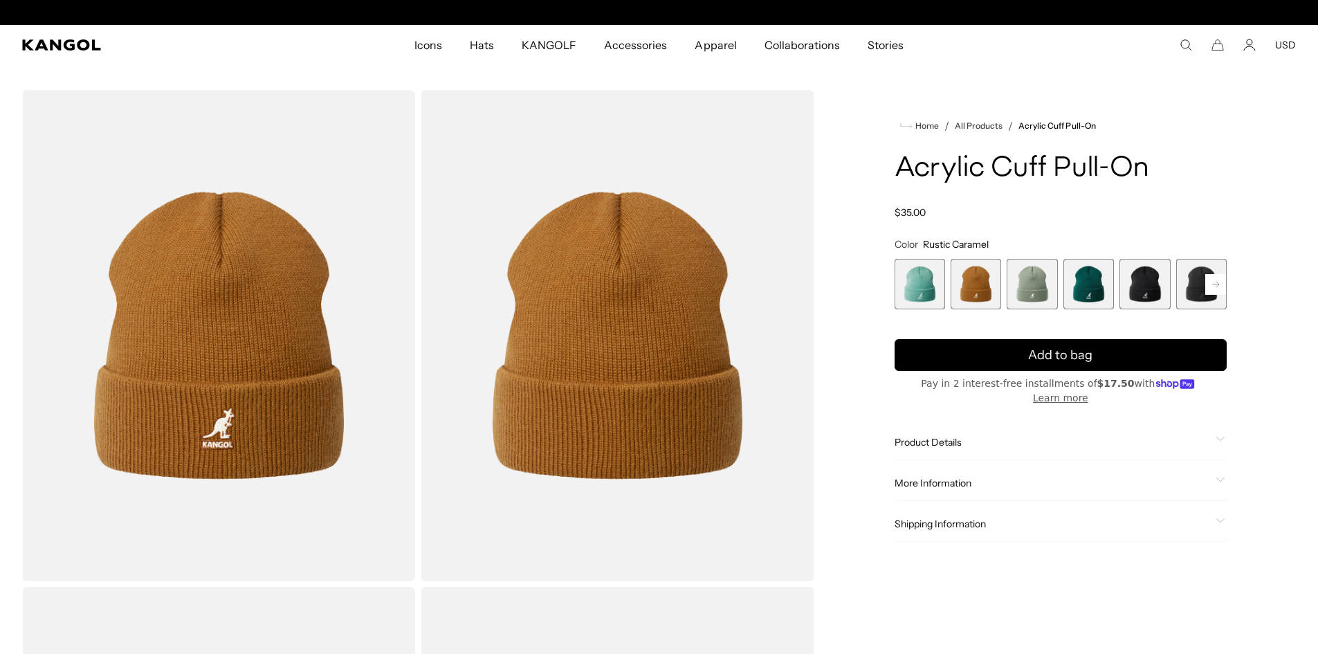
scroll to position [0, 285]
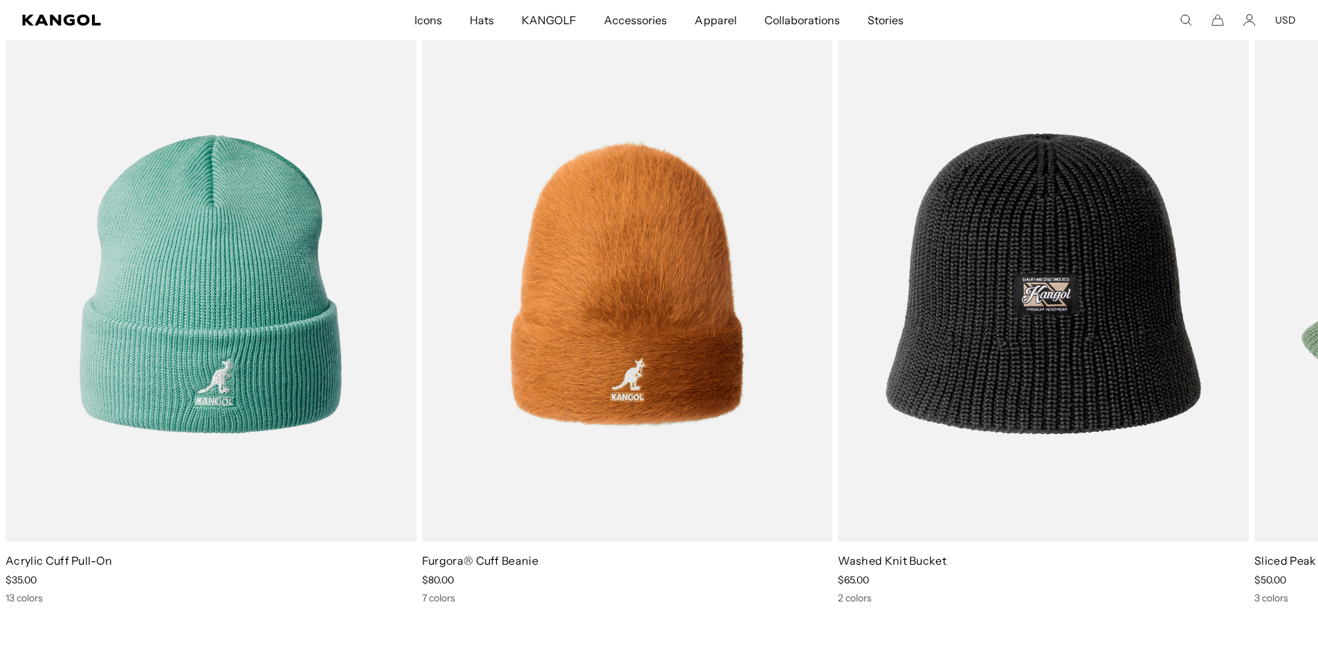
scroll to position [0, 285]
click at [1282, 330] on icon at bounding box center [1285, 326] width 22 height 22
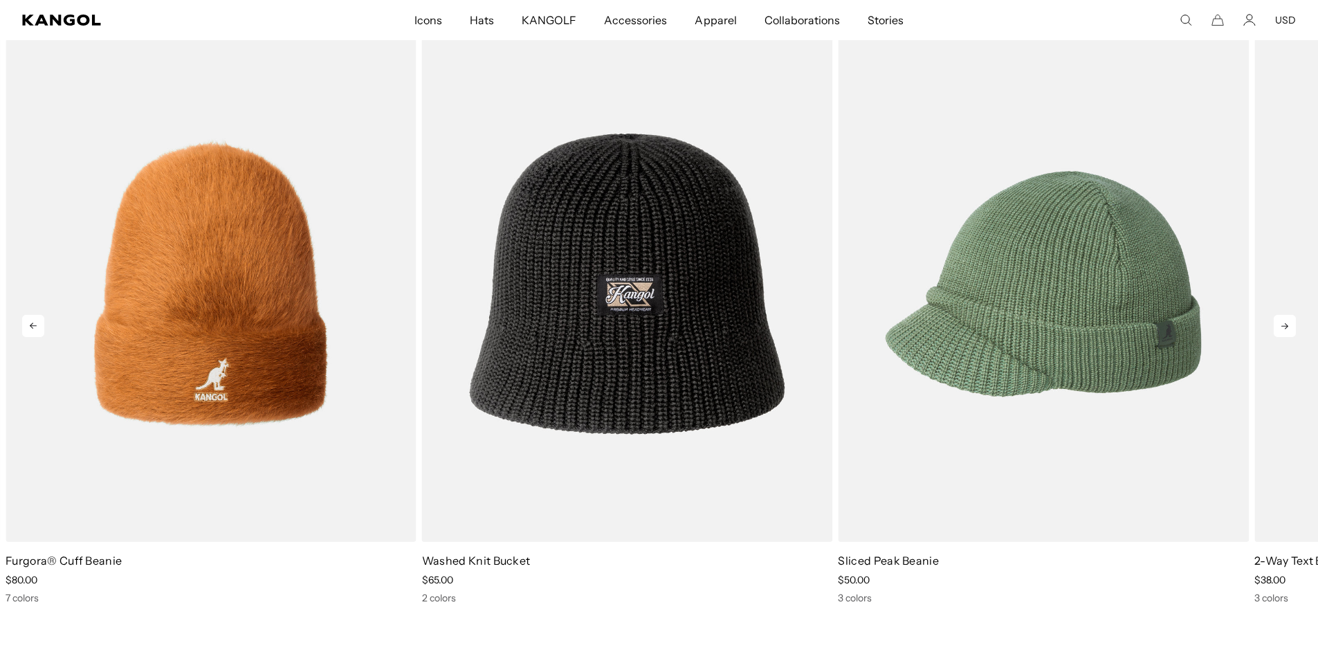
scroll to position [0, 0]
click at [1282, 330] on icon at bounding box center [1285, 326] width 22 height 22
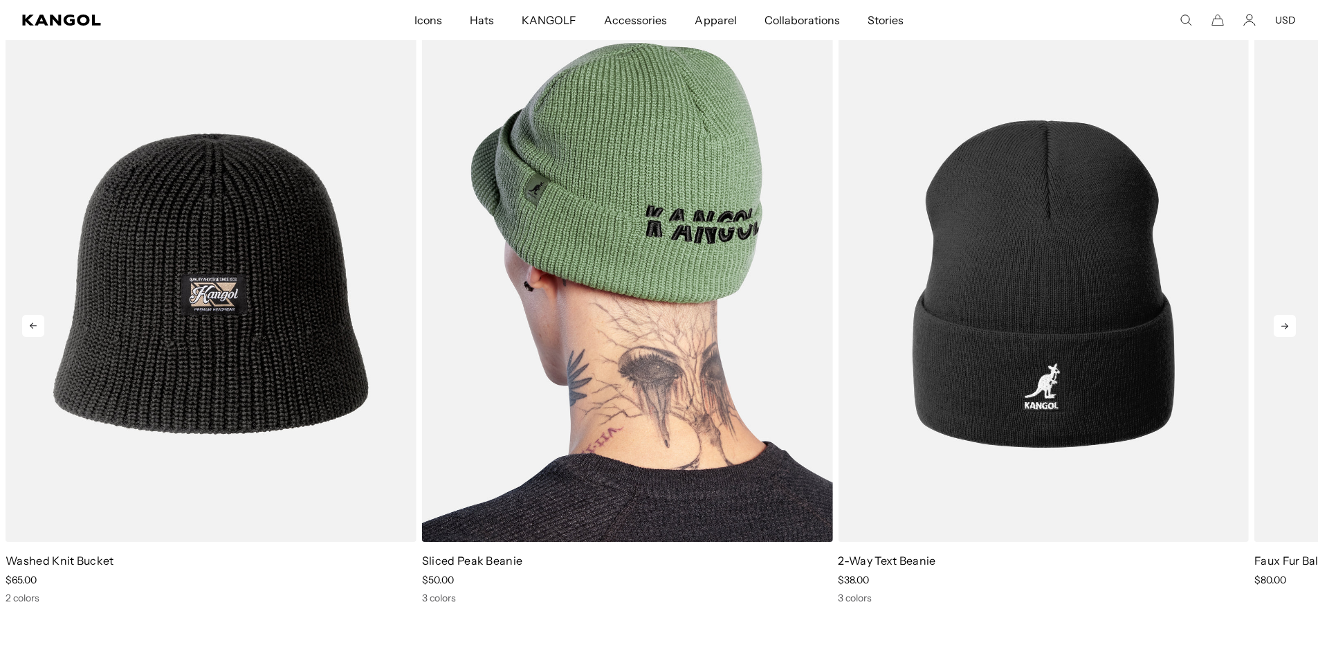
scroll to position [0, 285]
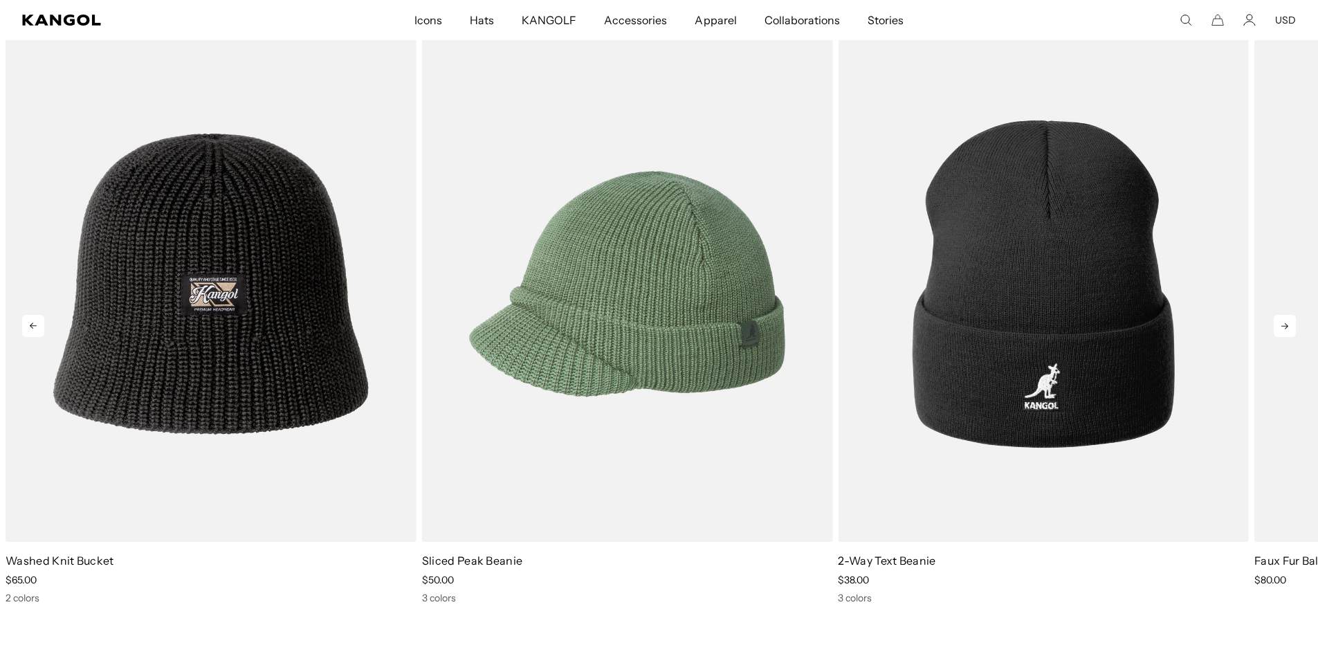
click at [1281, 327] on icon at bounding box center [1285, 326] width 22 height 22
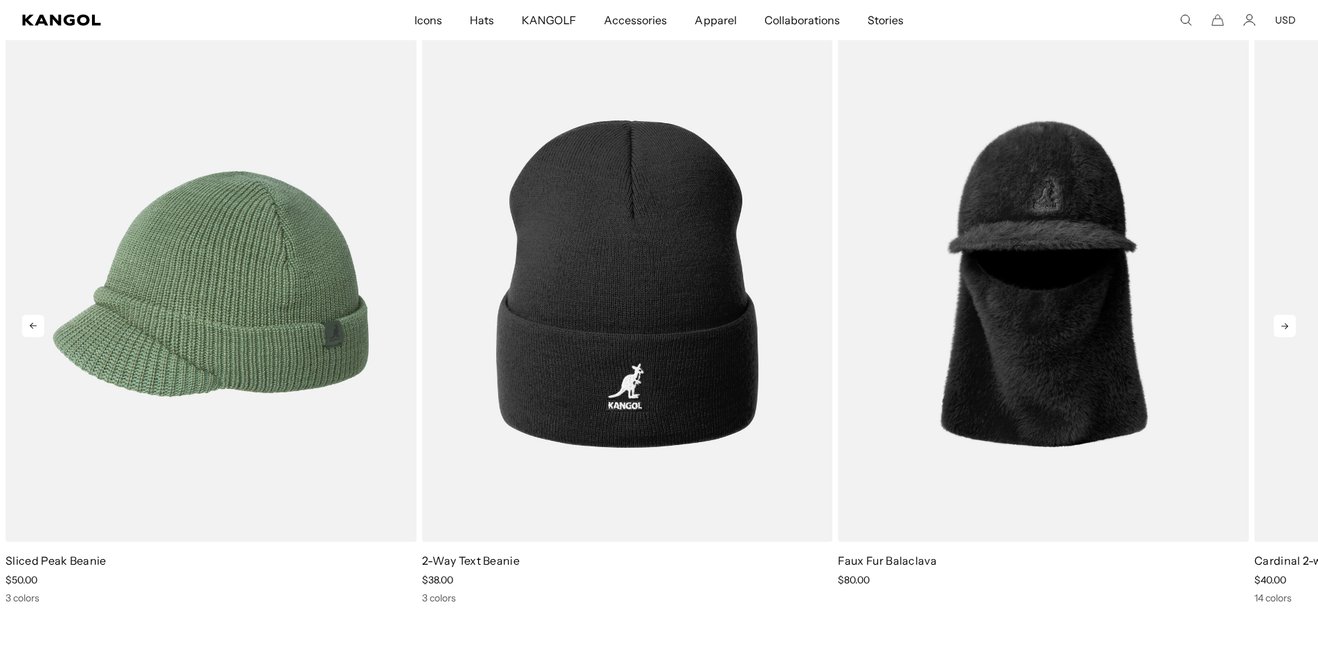
click at [1281, 327] on icon at bounding box center [1285, 326] width 22 height 22
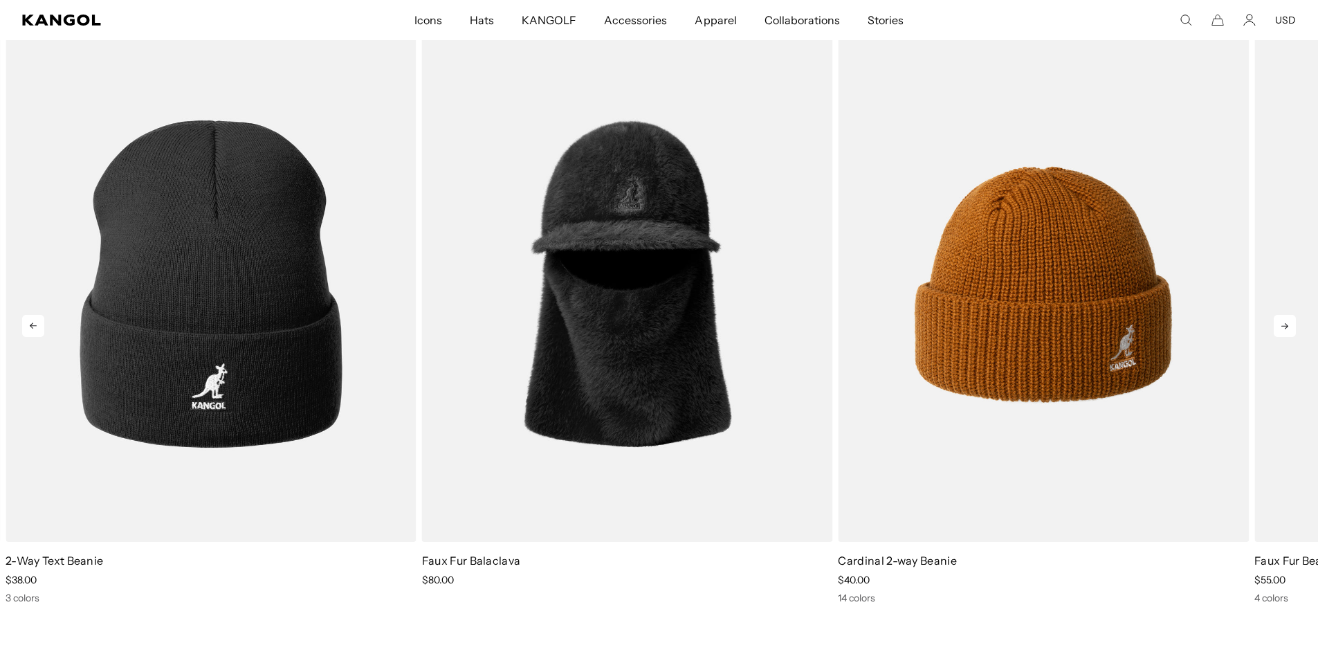
click at [1281, 327] on icon at bounding box center [1285, 326] width 22 height 22
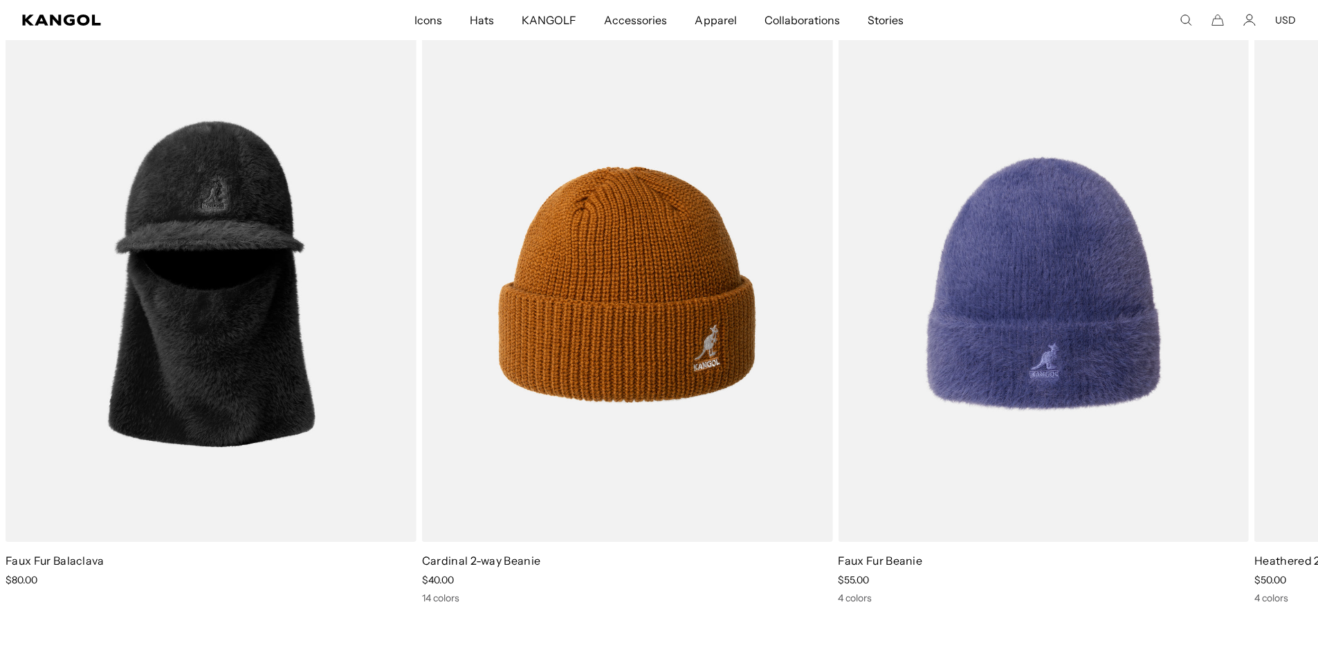
scroll to position [0, 285]
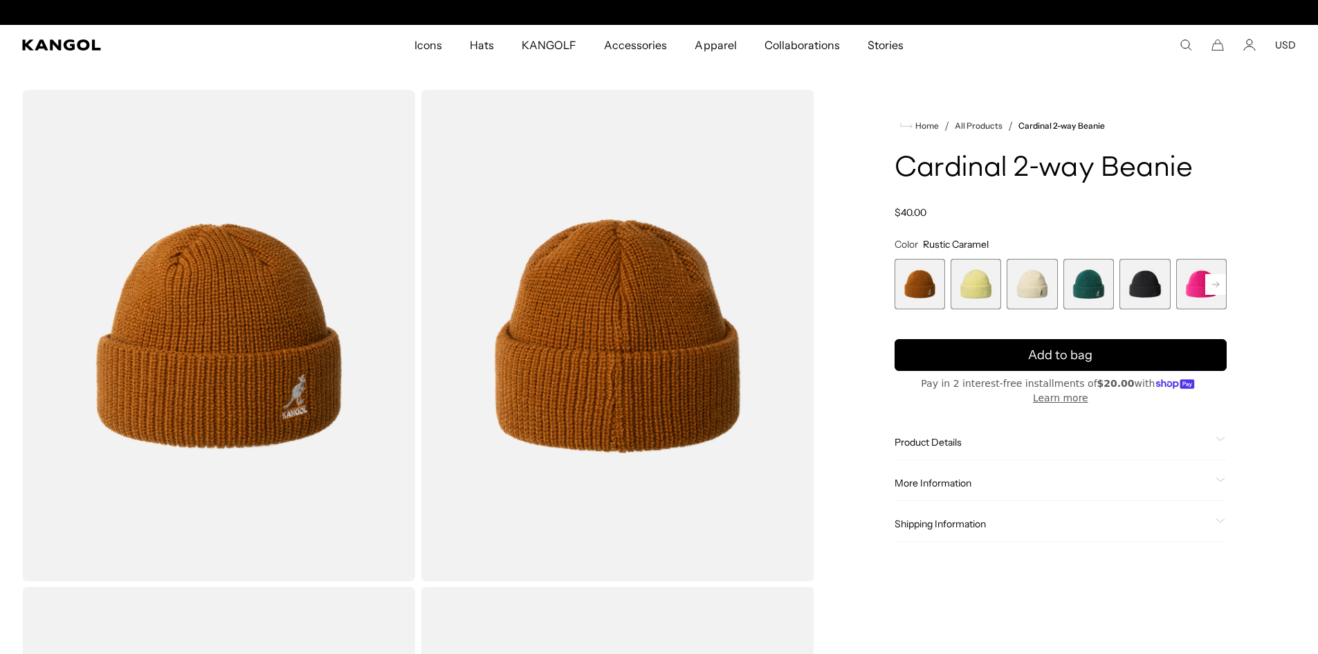
scroll to position [0, 285]
click at [1216, 283] on rect at bounding box center [1215, 284] width 21 height 21
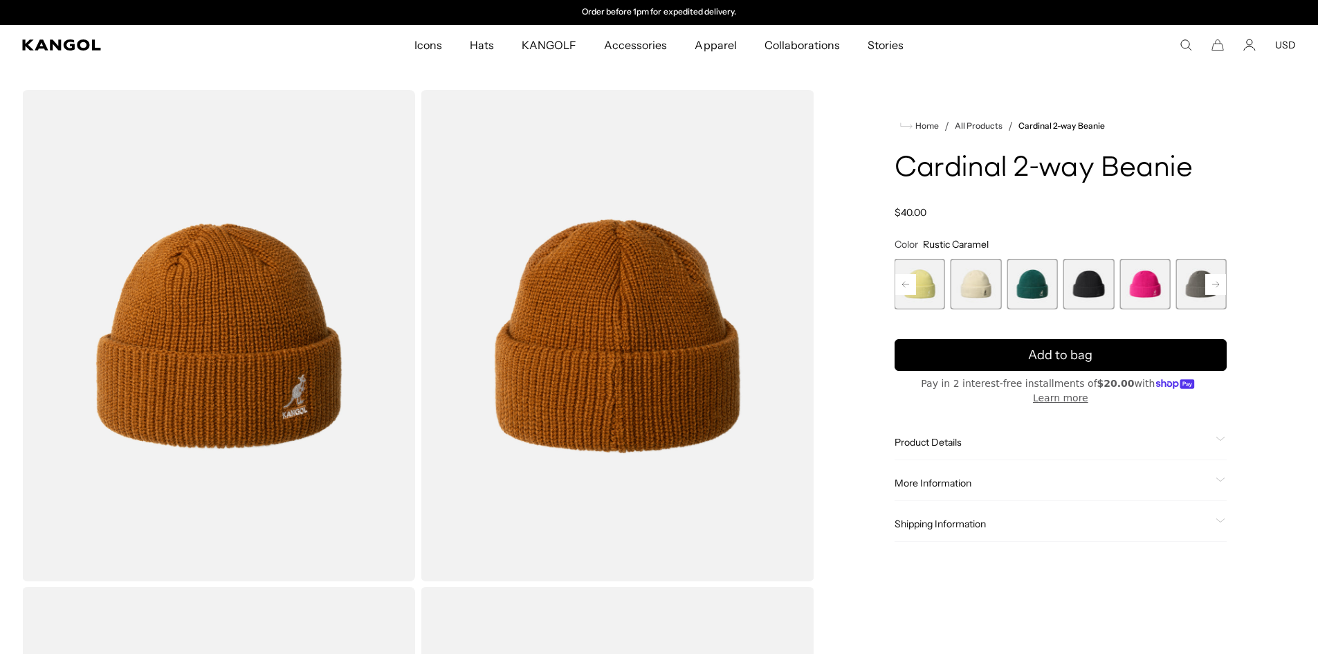
click at [1216, 283] on rect at bounding box center [1215, 284] width 21 height 21
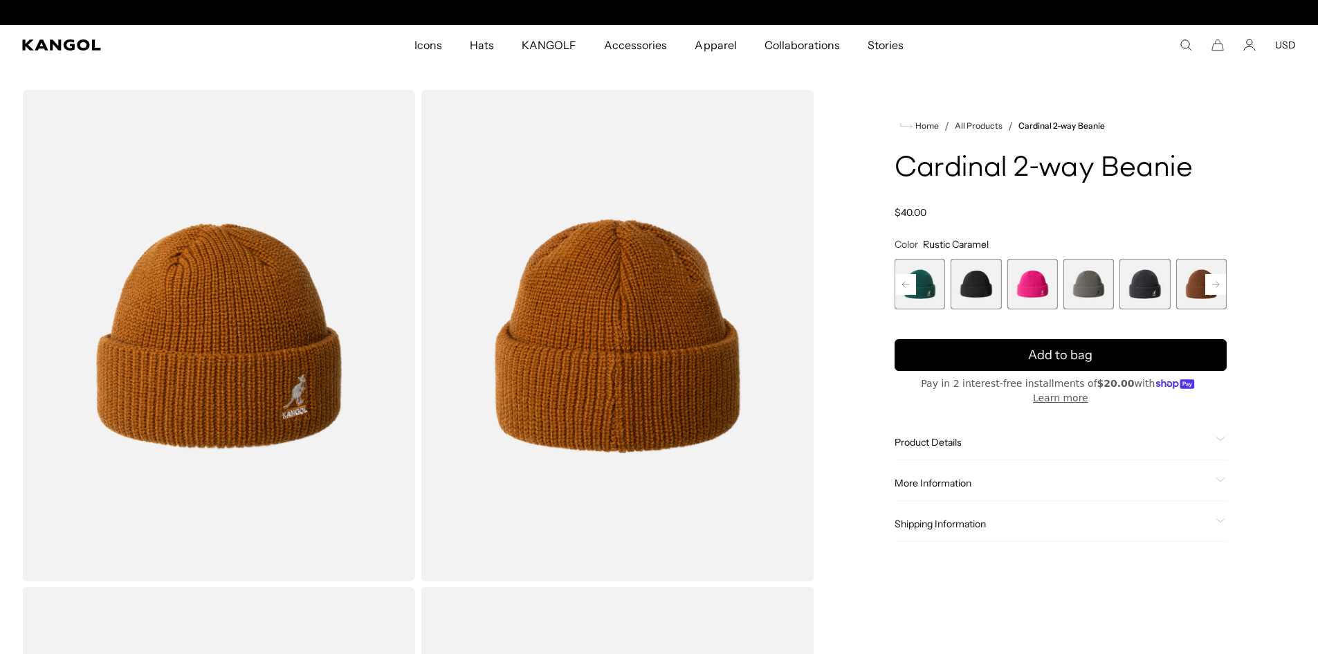
click at [1216, 283] on rect at bounding box center [1215, 284] width 21 height 21
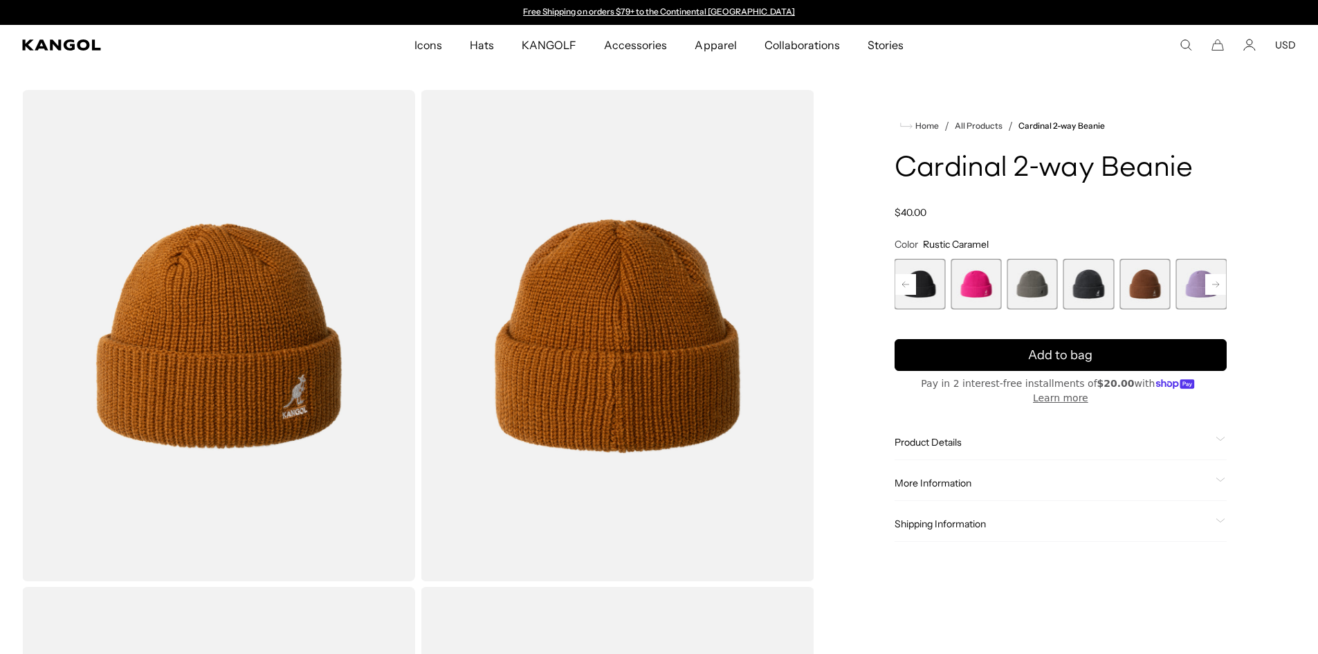
click at [1216, 283] on rect at bounding box center [1215, 284] width 21 height 21
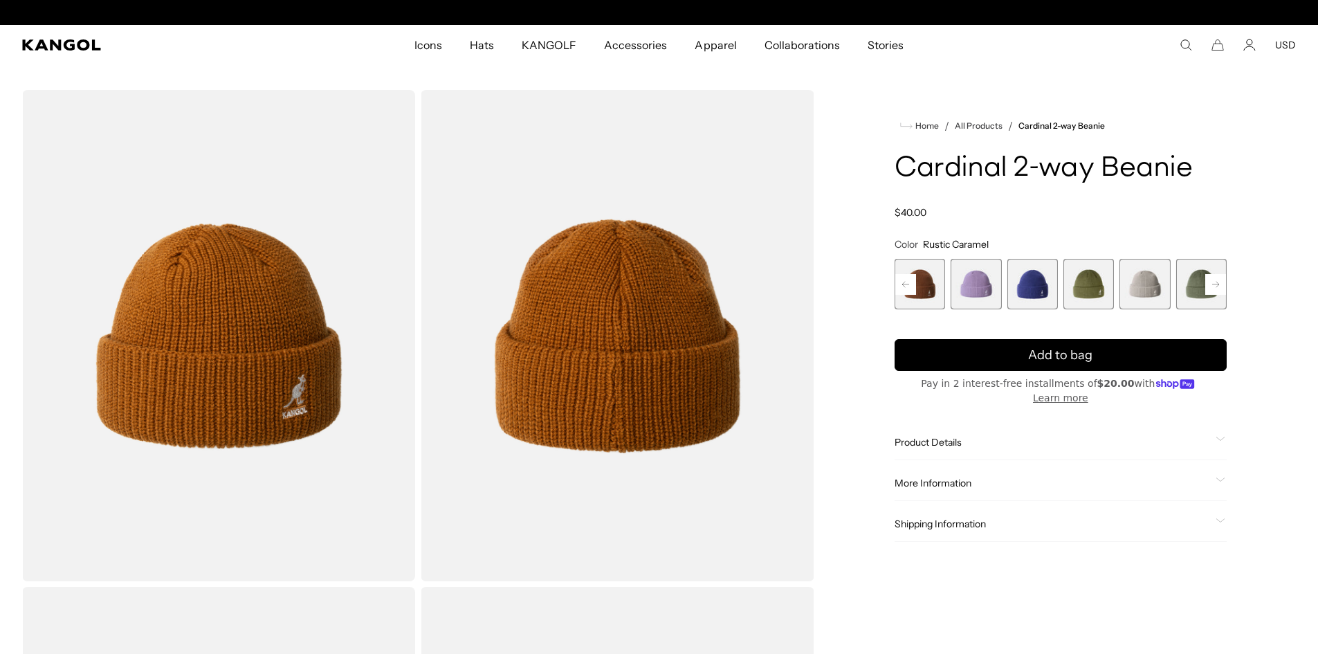
scroll to position [0, 285]
click at [1216, 283] on span "14 of 14" at bounding box center [1201, 284] width 51 height 51
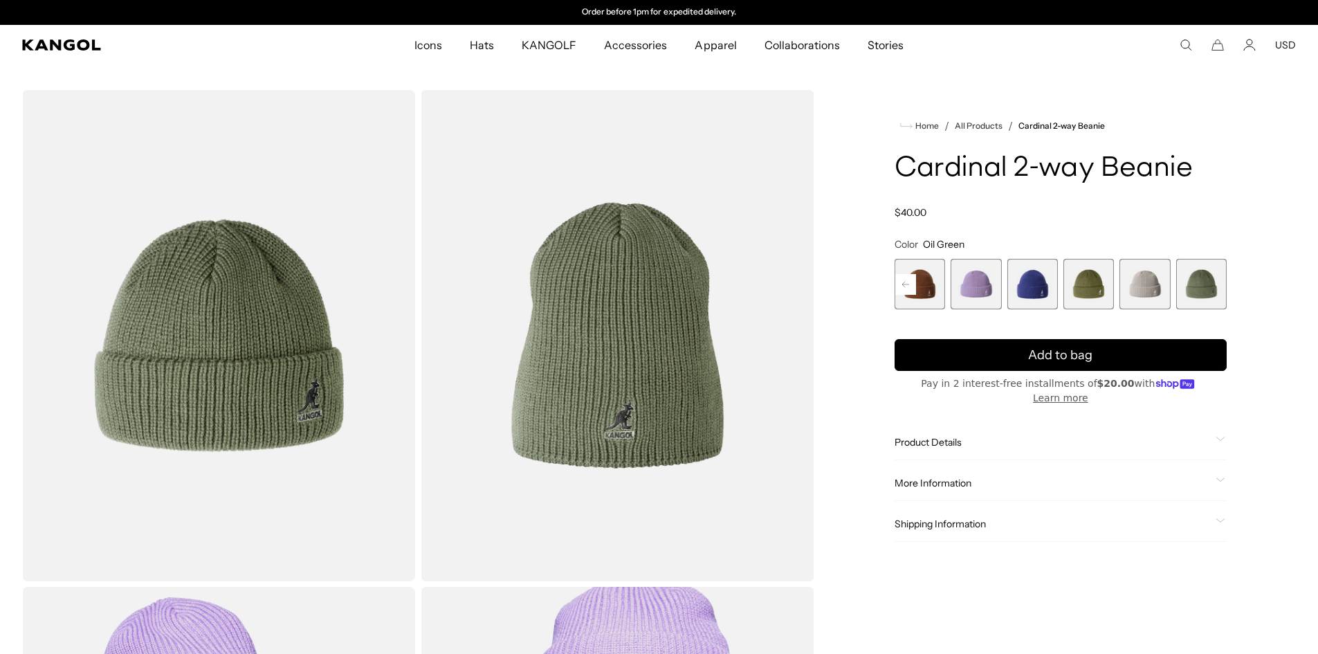
click at [1162, 290] on span "13 of 14" at bounding box center [1144, 284] width 51 height 51
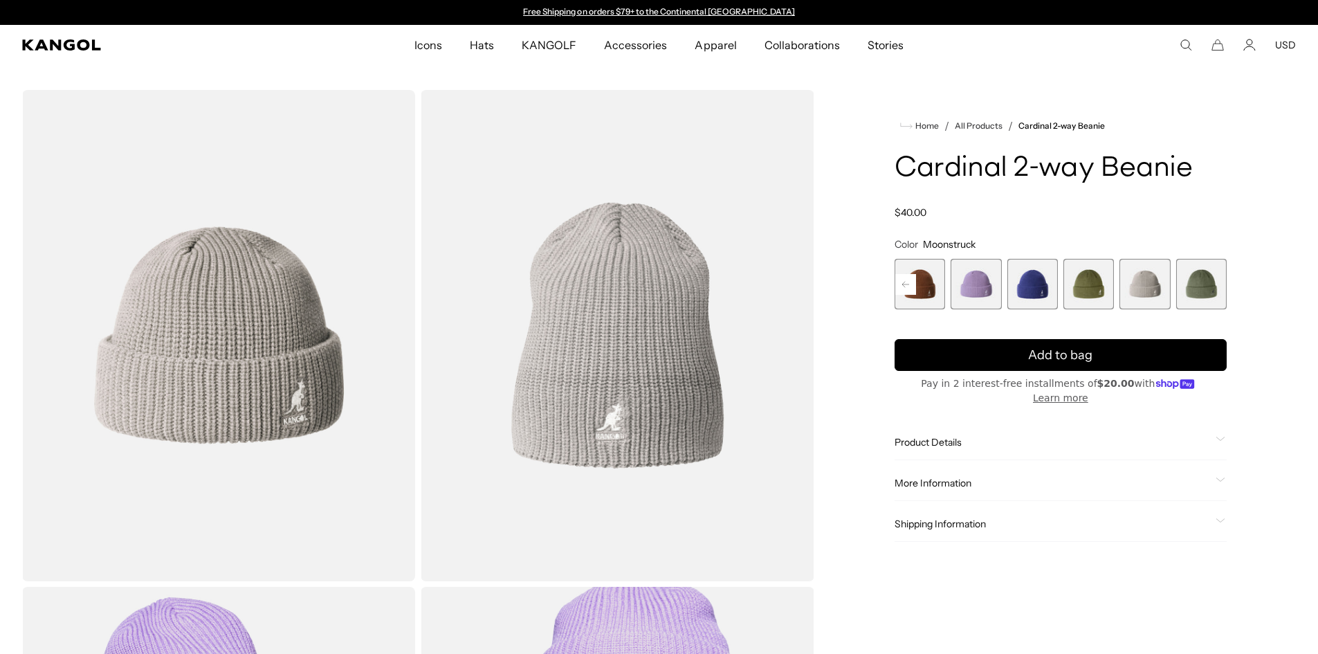
click at [939, 291] on span "9 of 14" at bounding box center [920, 284] width 51 height 51
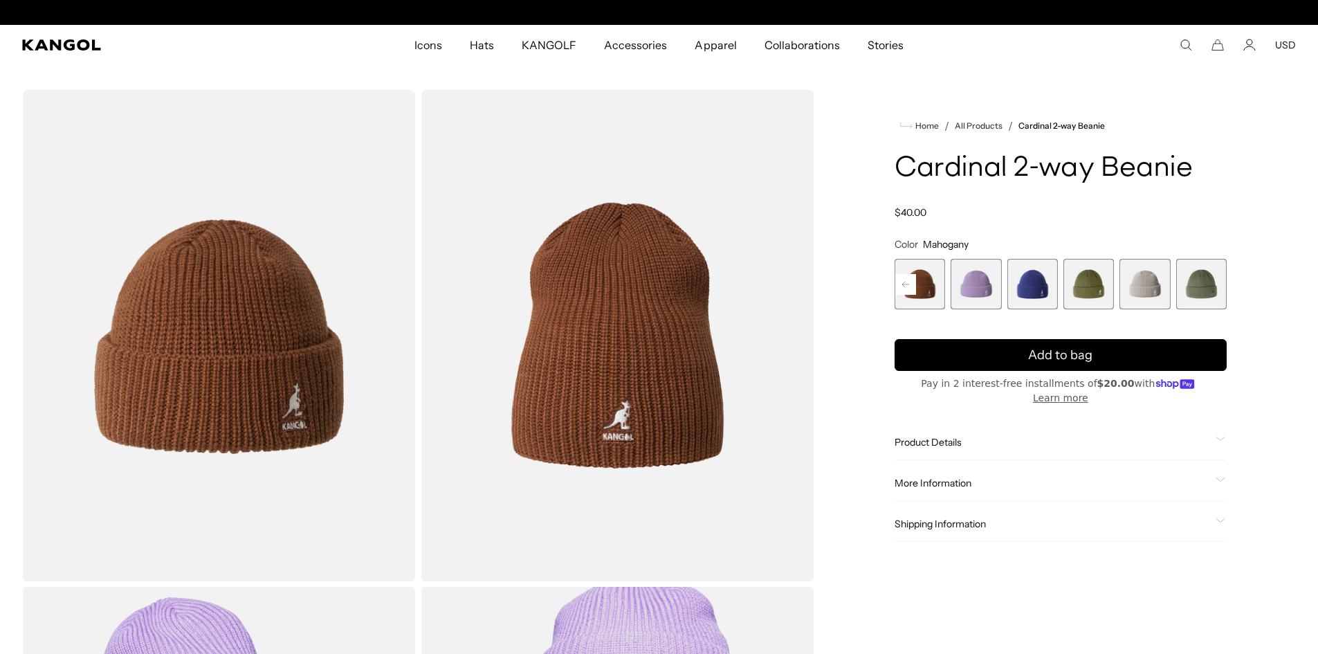
scroll to position [0, 285]
click at [1092, 291] on span "12 of 14" at bounding box center [1088, 284] width 51 height 51
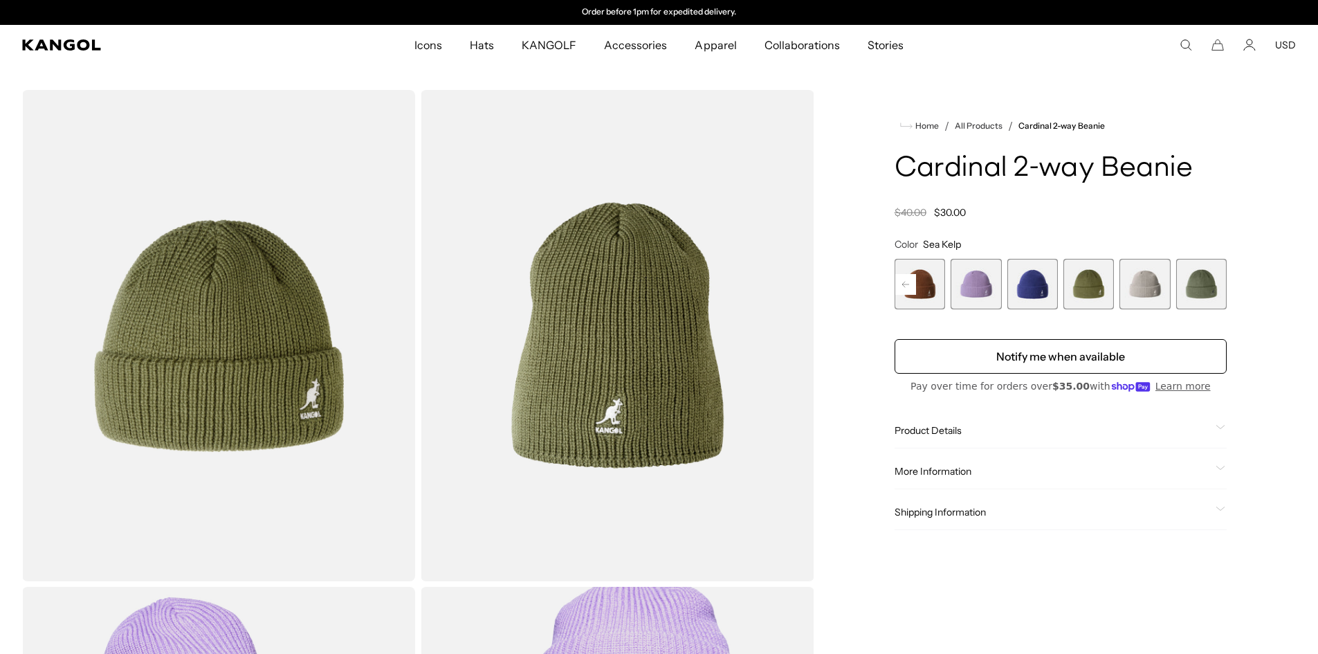
click at [1153, 284] on span "13 of 14" at bounding box center [1144, 284] width 51 height 51
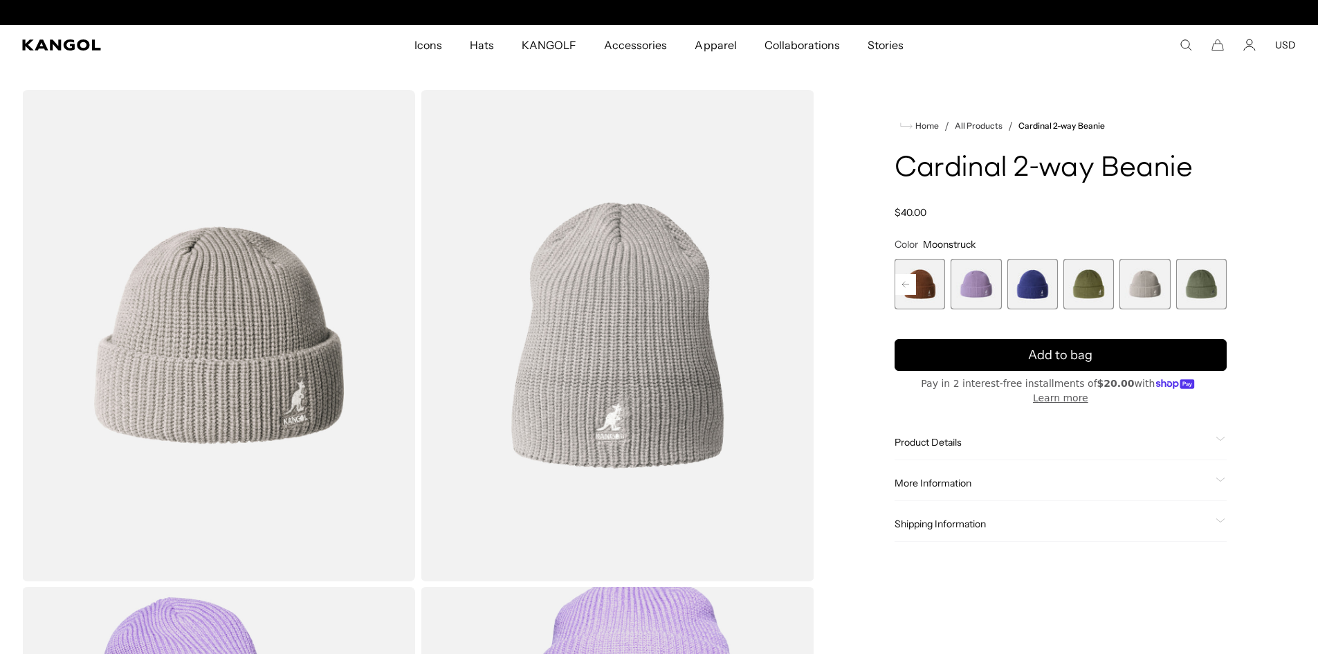
scroll to position [0, 285]
click at [1288, 44] on button "USD" at bounding box center [1285, 45] width 21 height 12
click at [1287, 70] on link "USD" at bounding box center [1285, 71] width 21 height 12
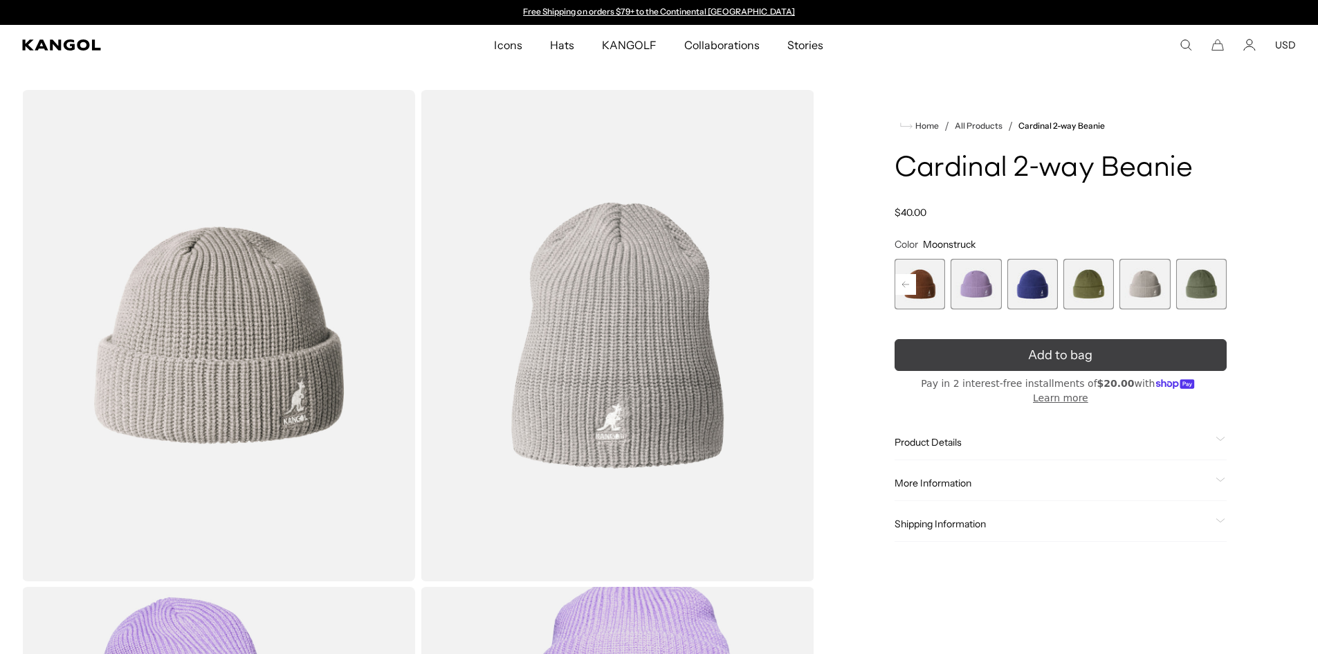
click at [986, 350] on button "Add to bag" at bounding box center [1061, 355] width 332 height 32
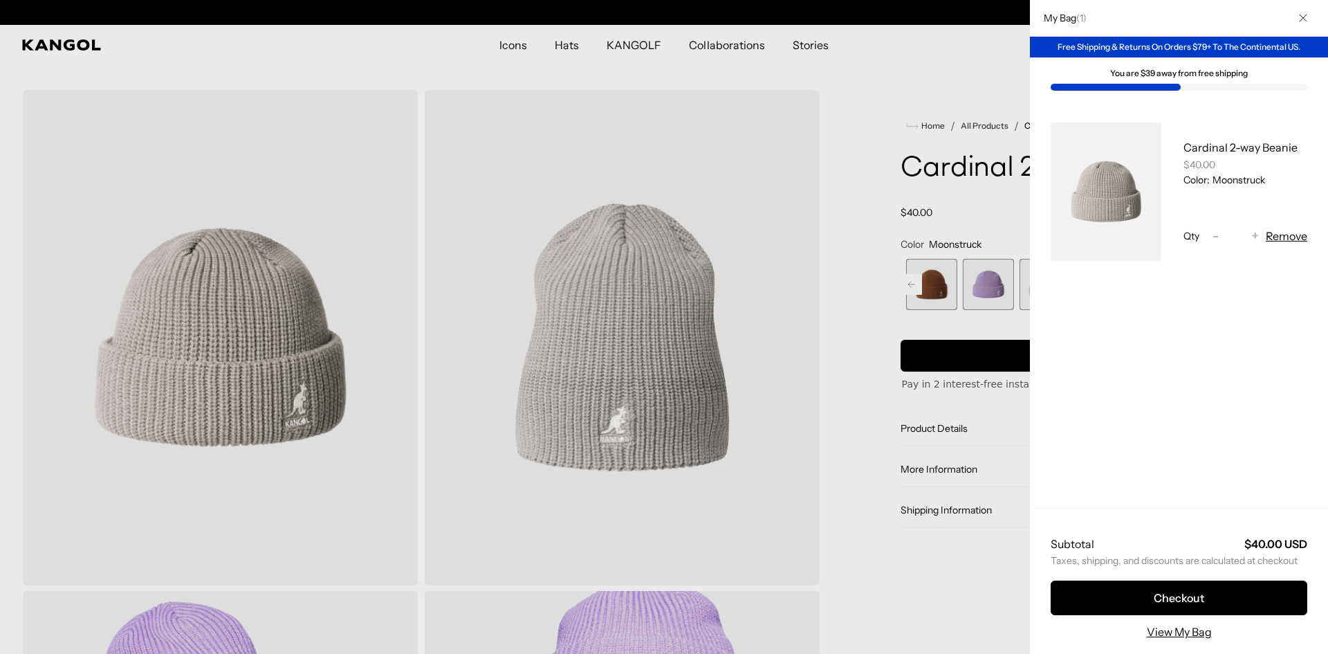
scroll to position [0, 285]
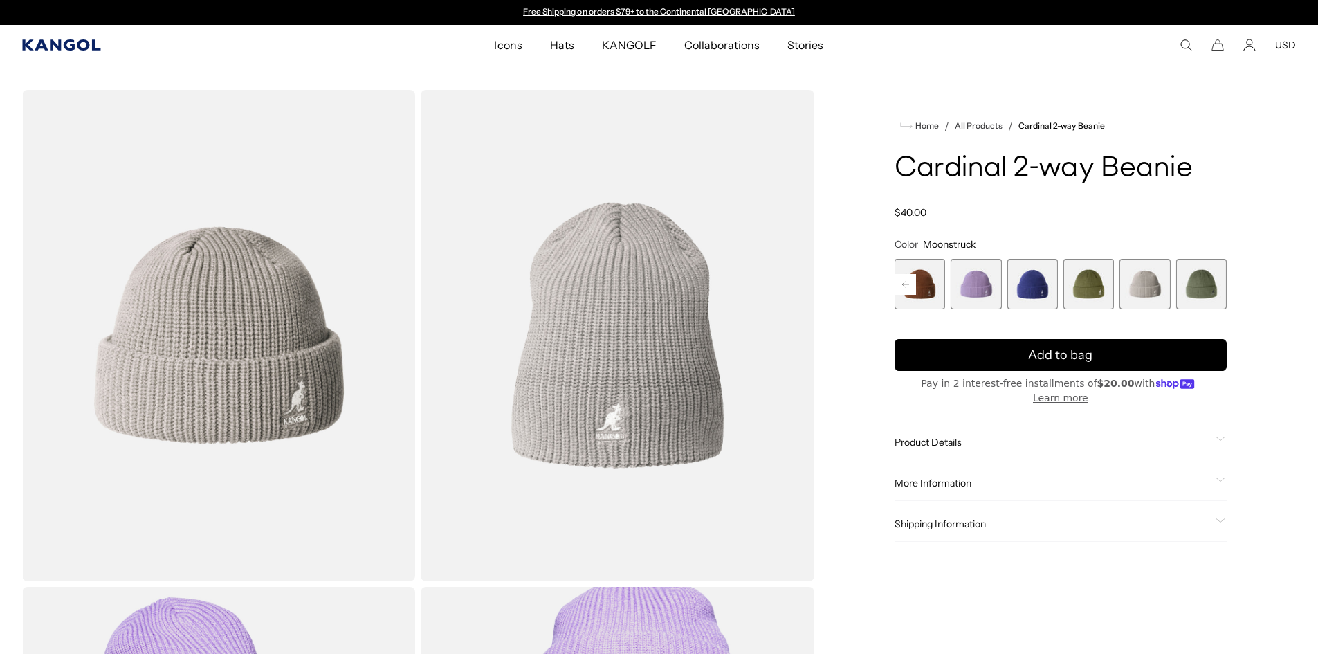
click at [80, 49] on icon "Kangol" at bounding box center [61, 44] width 78 height 11
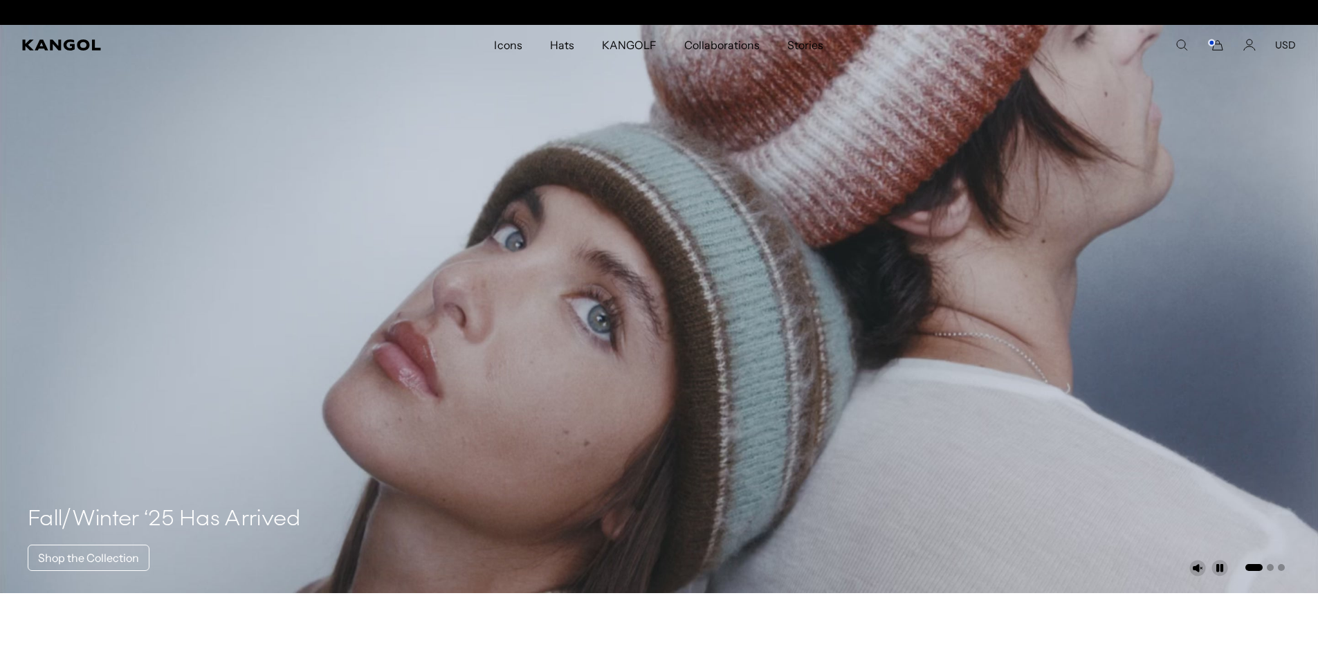
scroll to position [0, 285]
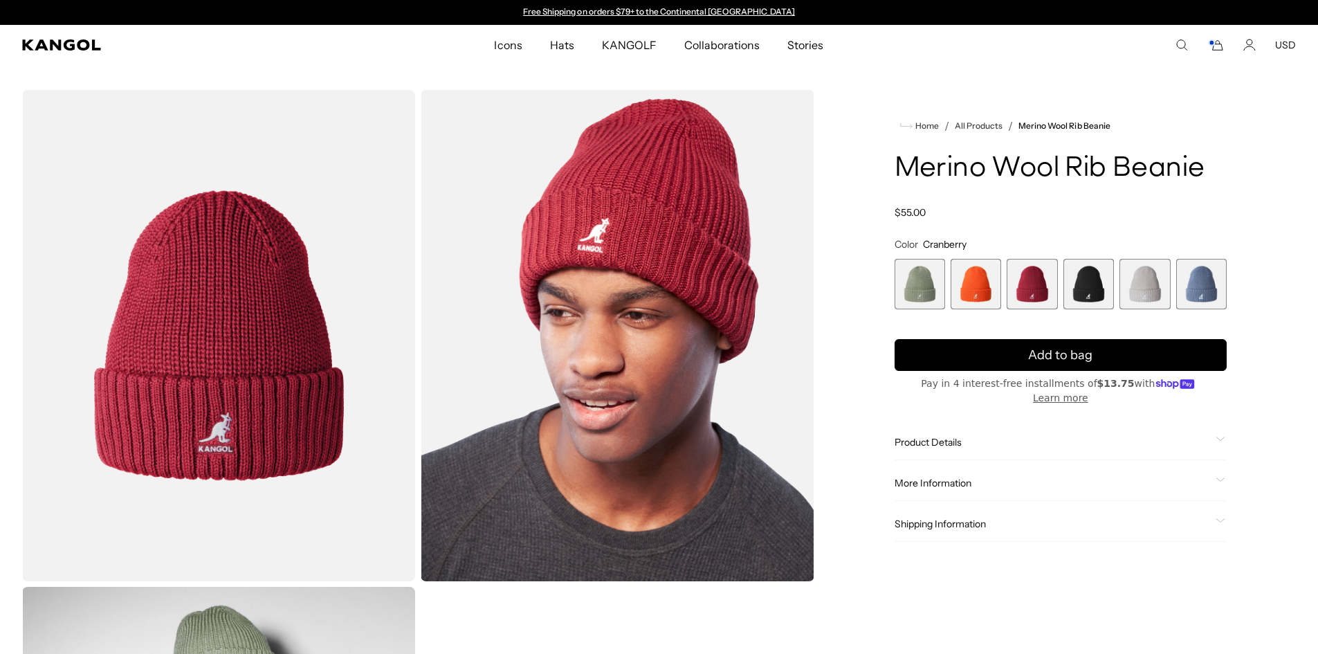
click at [1043, 286] on span "3 of 6" at bounding box center [1032, 284] width 51 height 51
